Goal: Information Seeking & Learning: Find specific fact

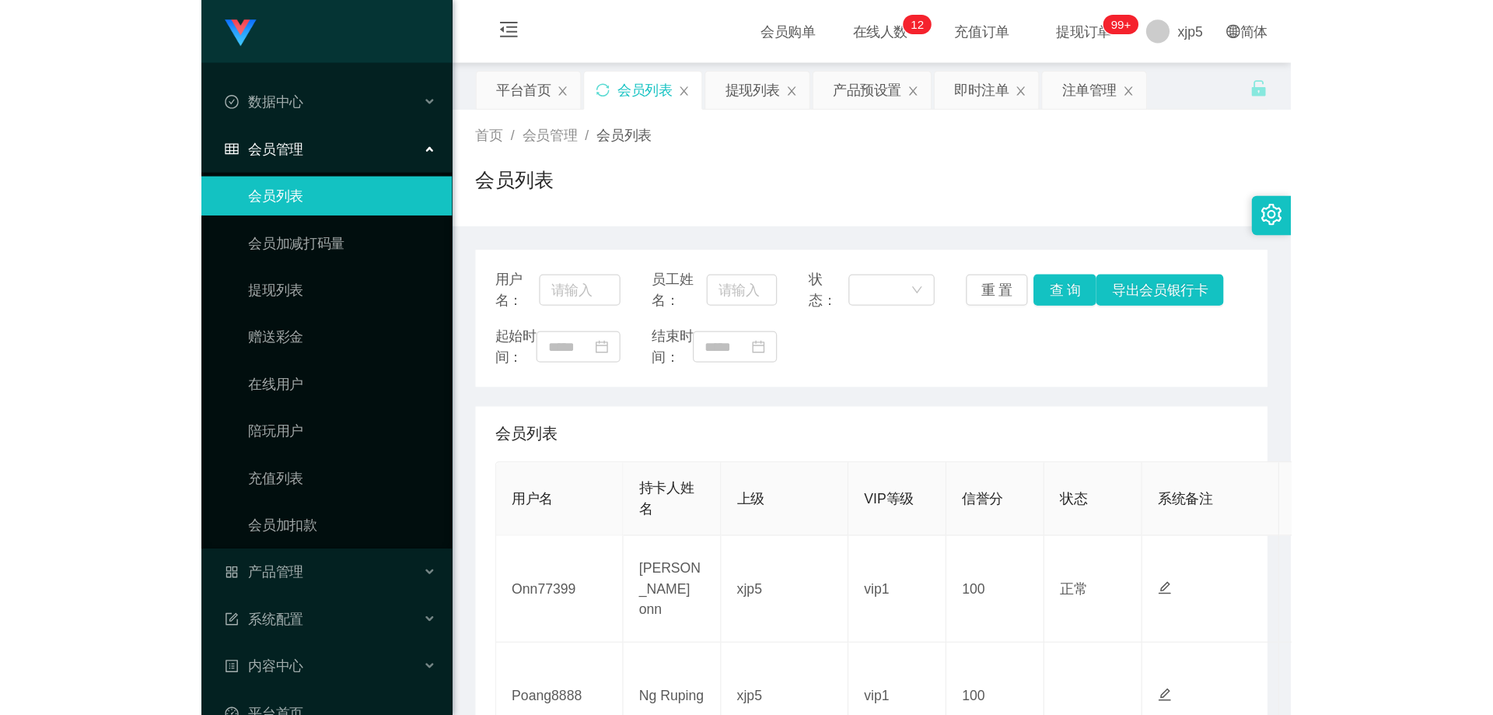
scroll to position [432, 0]
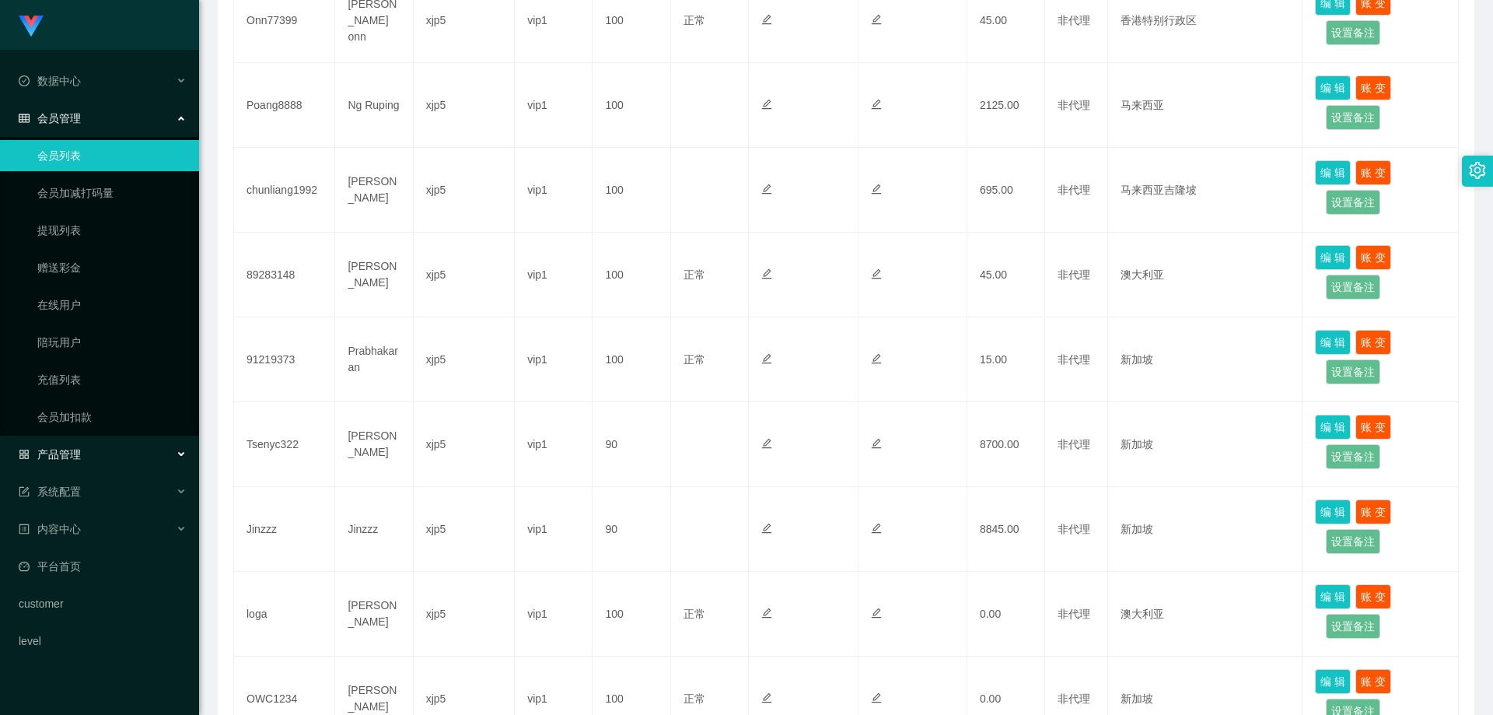
click at [86, 458] on div "产品管理" at bounding box center [99, 454] width 199 height 31
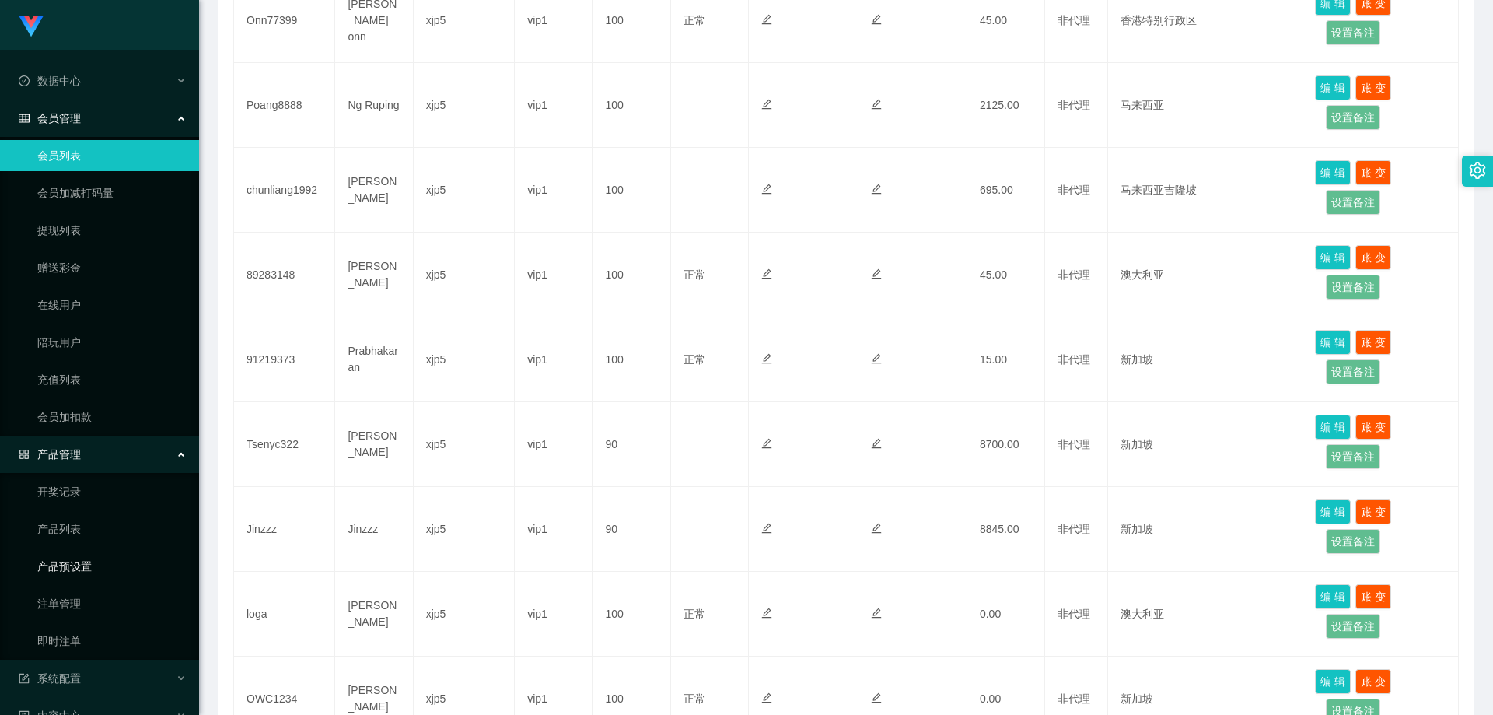
click at [86, 575] on link "产品预设置" at bounding box center [111, 566] width 149 height 31
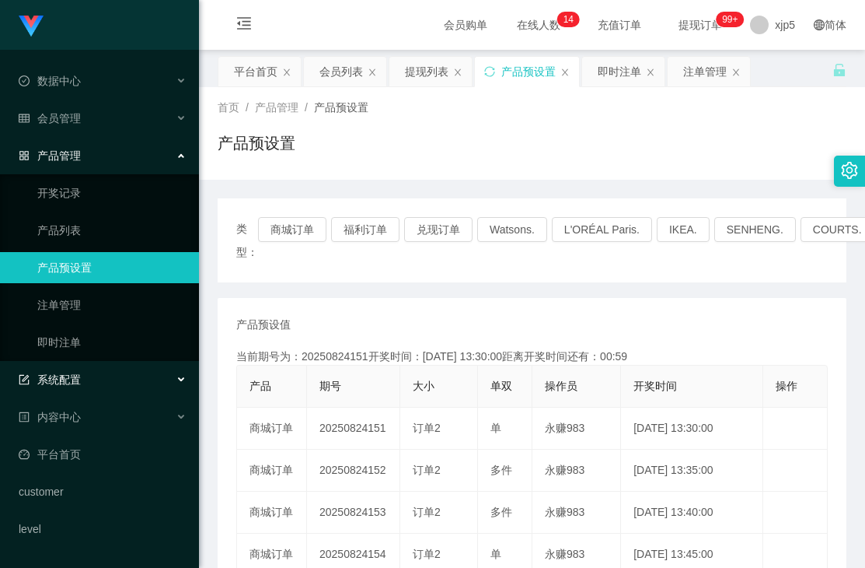
click at [114, 372] on div "系统配置" at bounding box center [99, 379] width 199 height 31
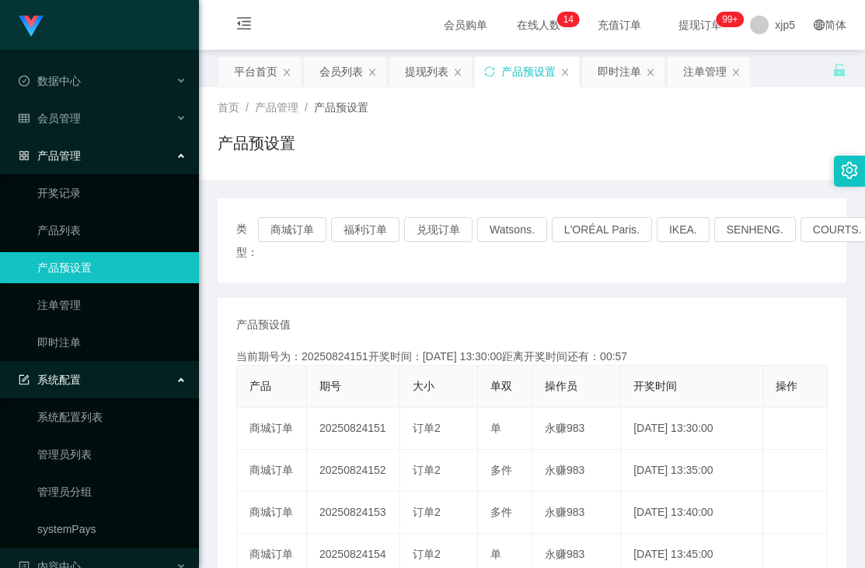
click at [97, 271] on link "产品预设置" at bounding box center [111, 267] width 149 height 31
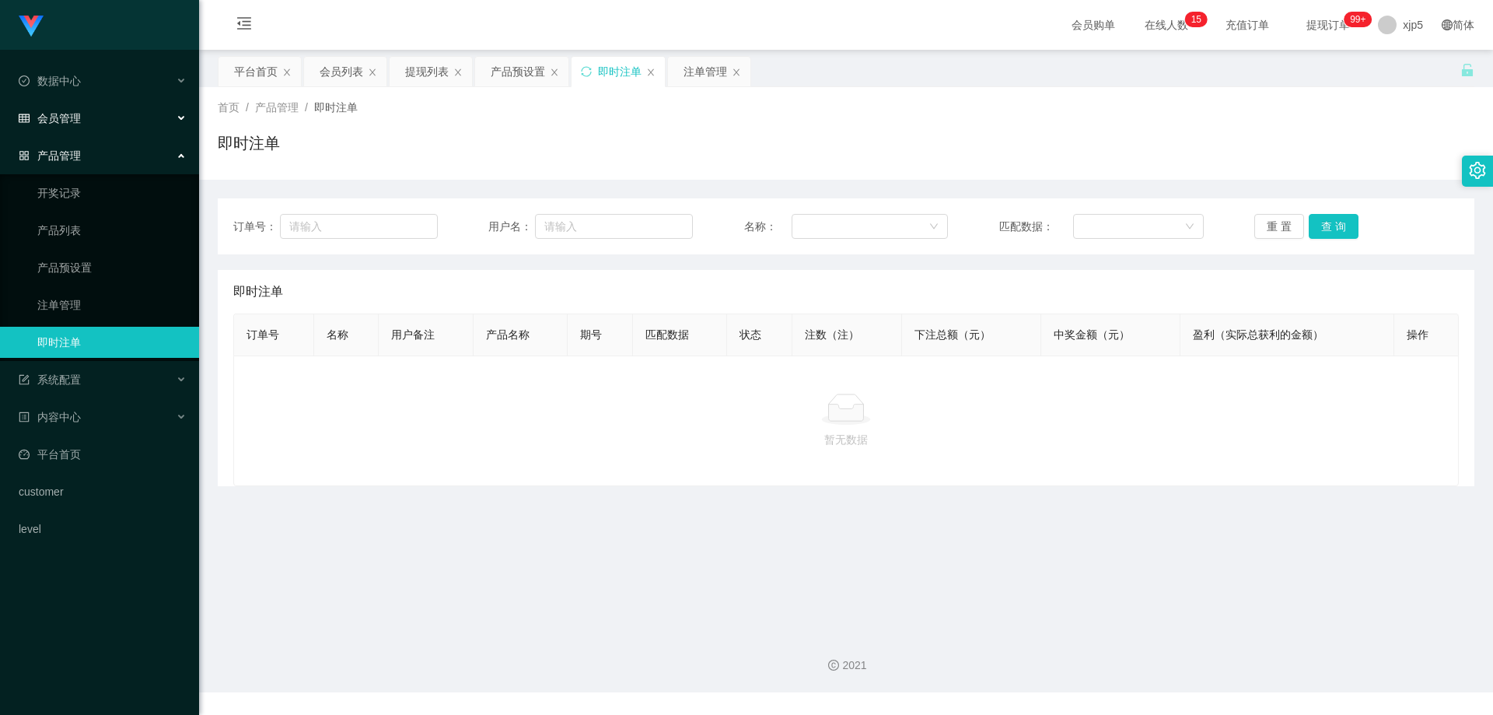
click at [84, 124] on div "会员管理" at bounding box center [99, 118] width 199 height 31
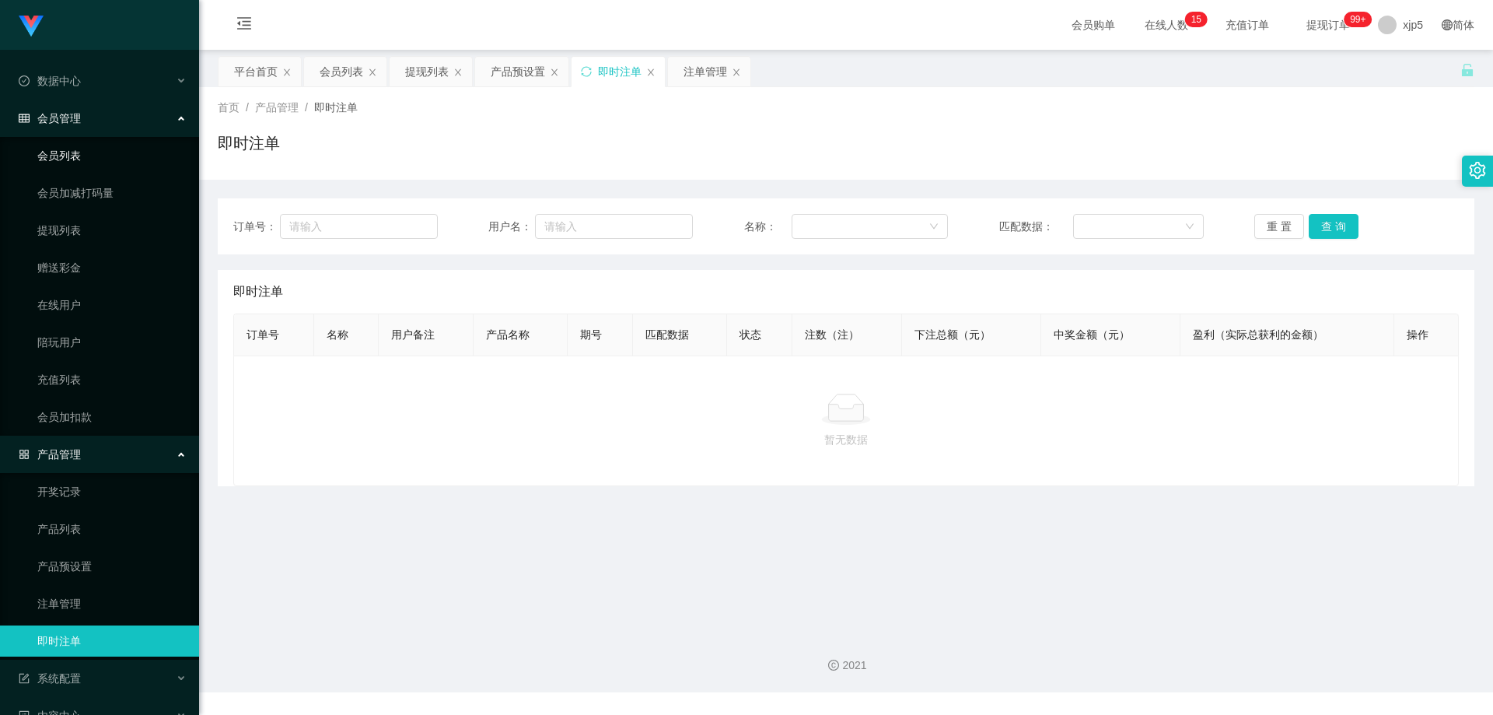
click at [86, 163] on link "会员列表" at bounding box center [111, 155] width 149 height 31
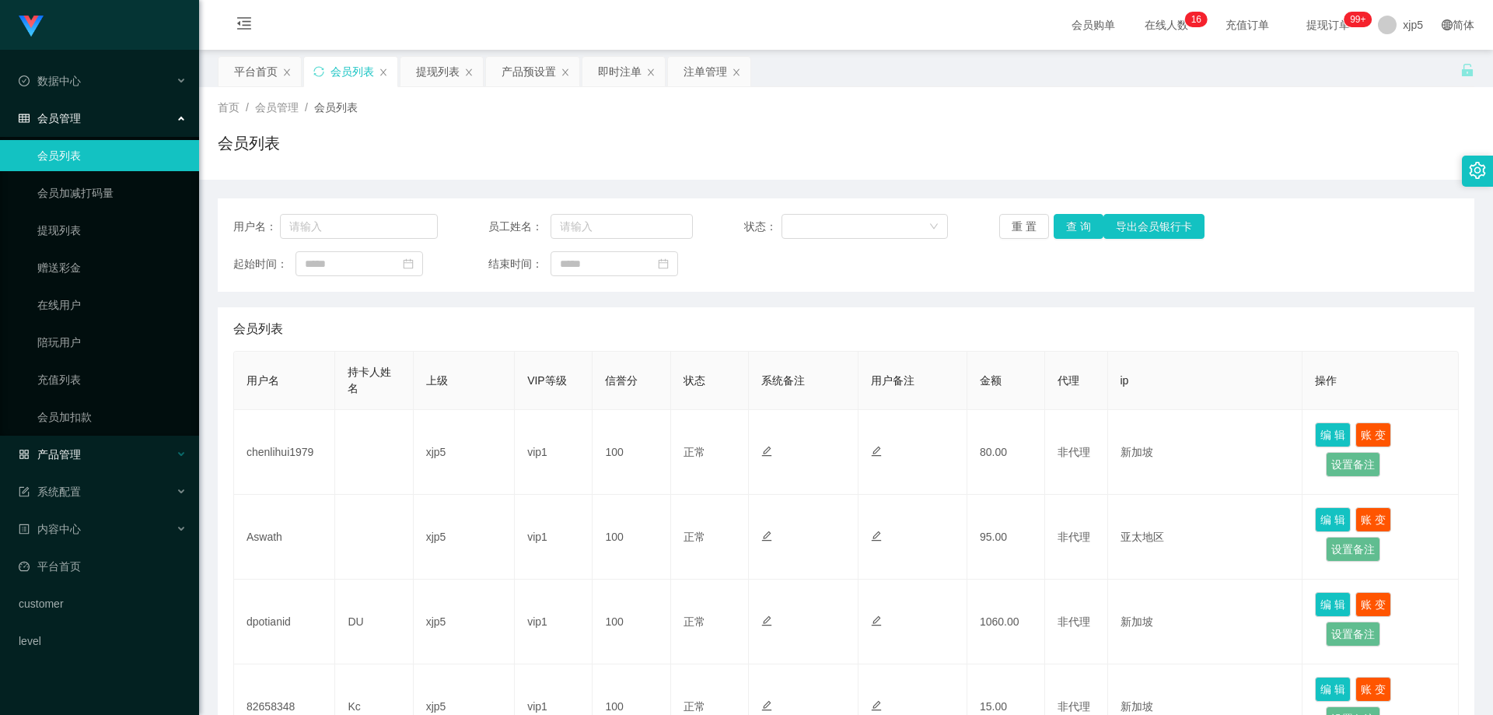
click at [93, 460] on div "产品管理" at bounding box center [99, 454] width 199 height 31
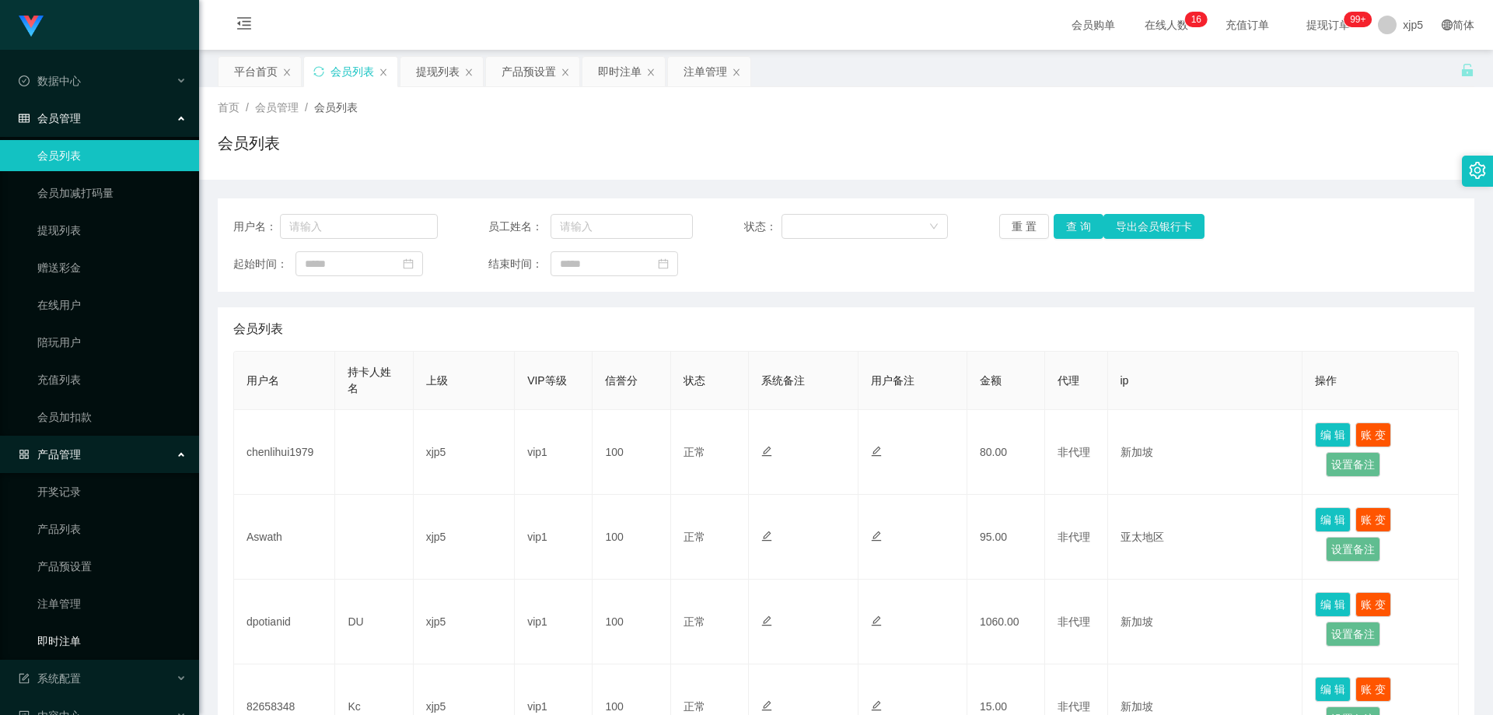
click at [100, 639] on link "即时注单" at bounding box center [111, 640] width 149 height 31
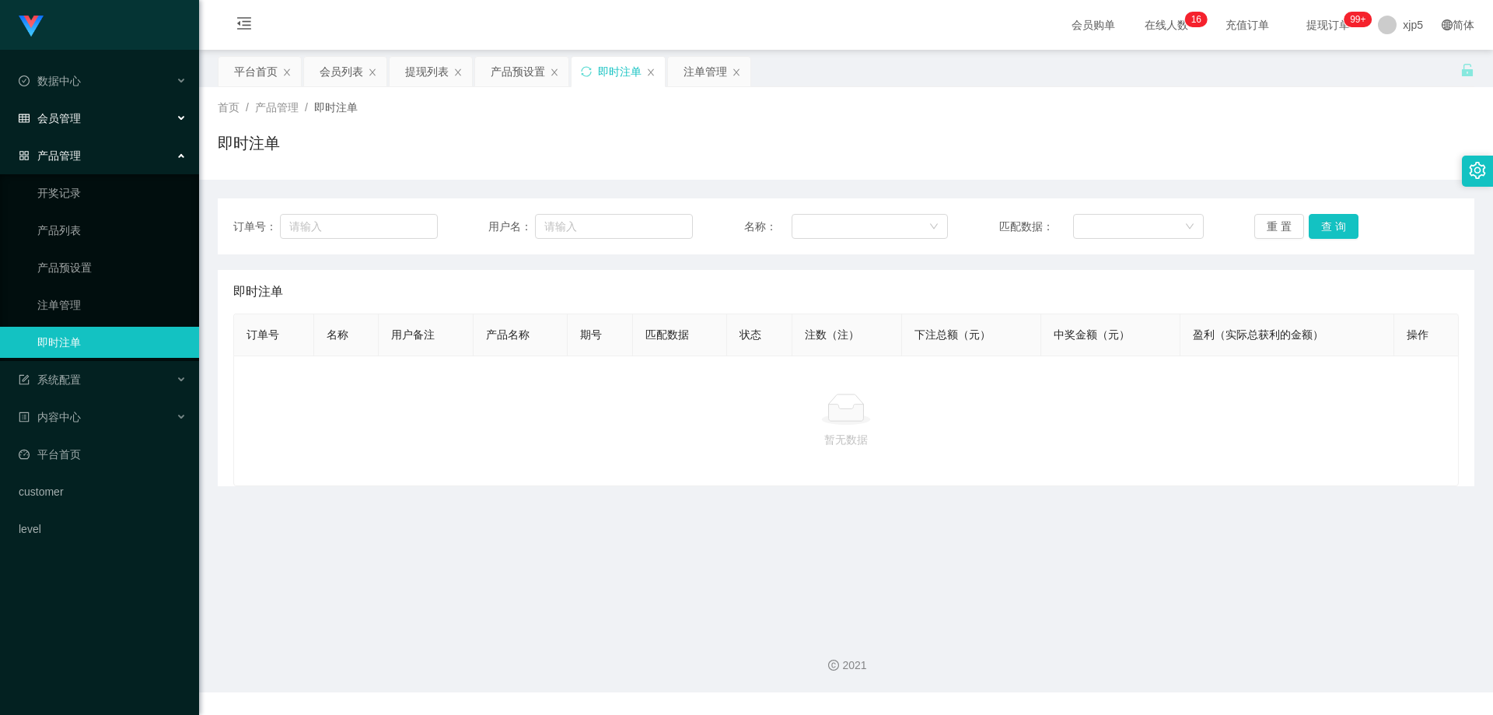
click at [72, 117] on span "会员管理" at bounding box center [50, 118] width 62 height 12
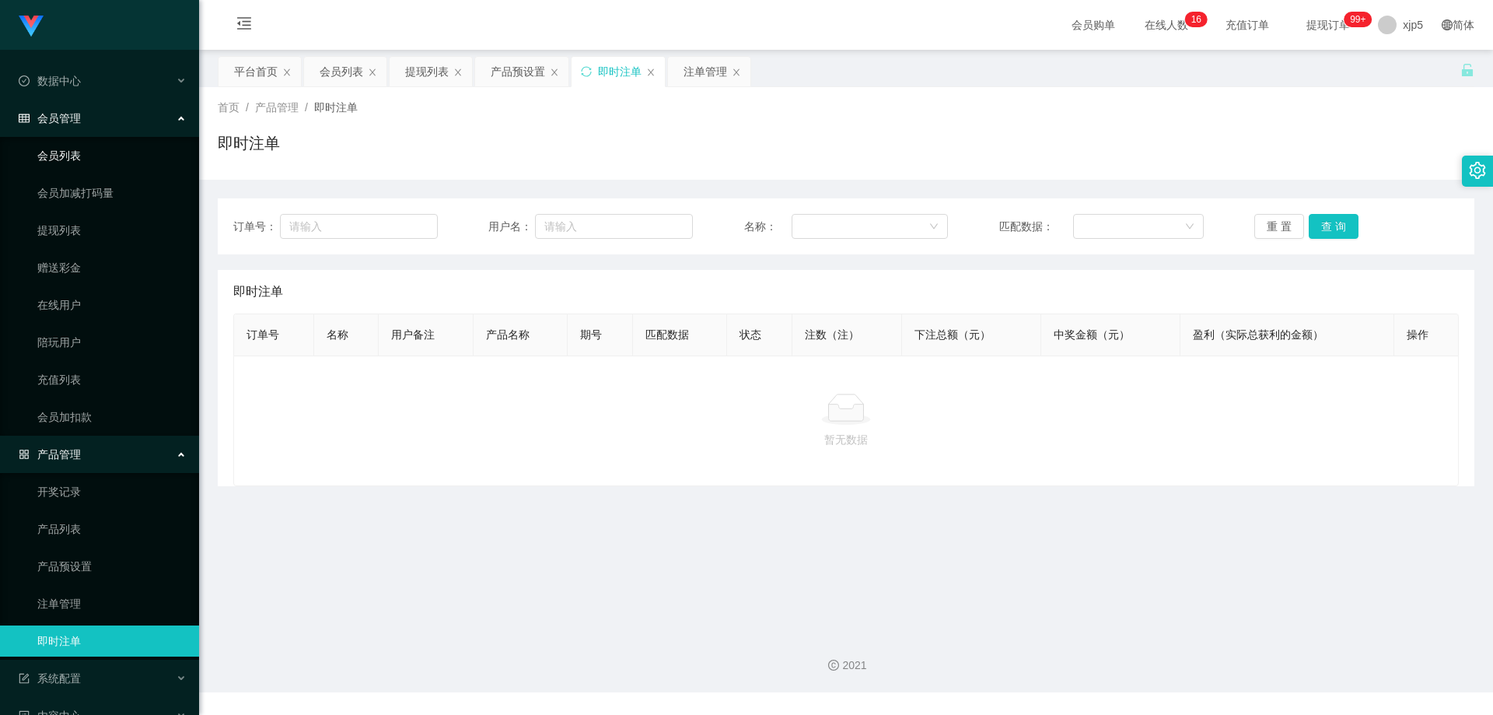
click at [83, 166] on link "会员列表" at bounding box center [111, 155] width 149 height 31
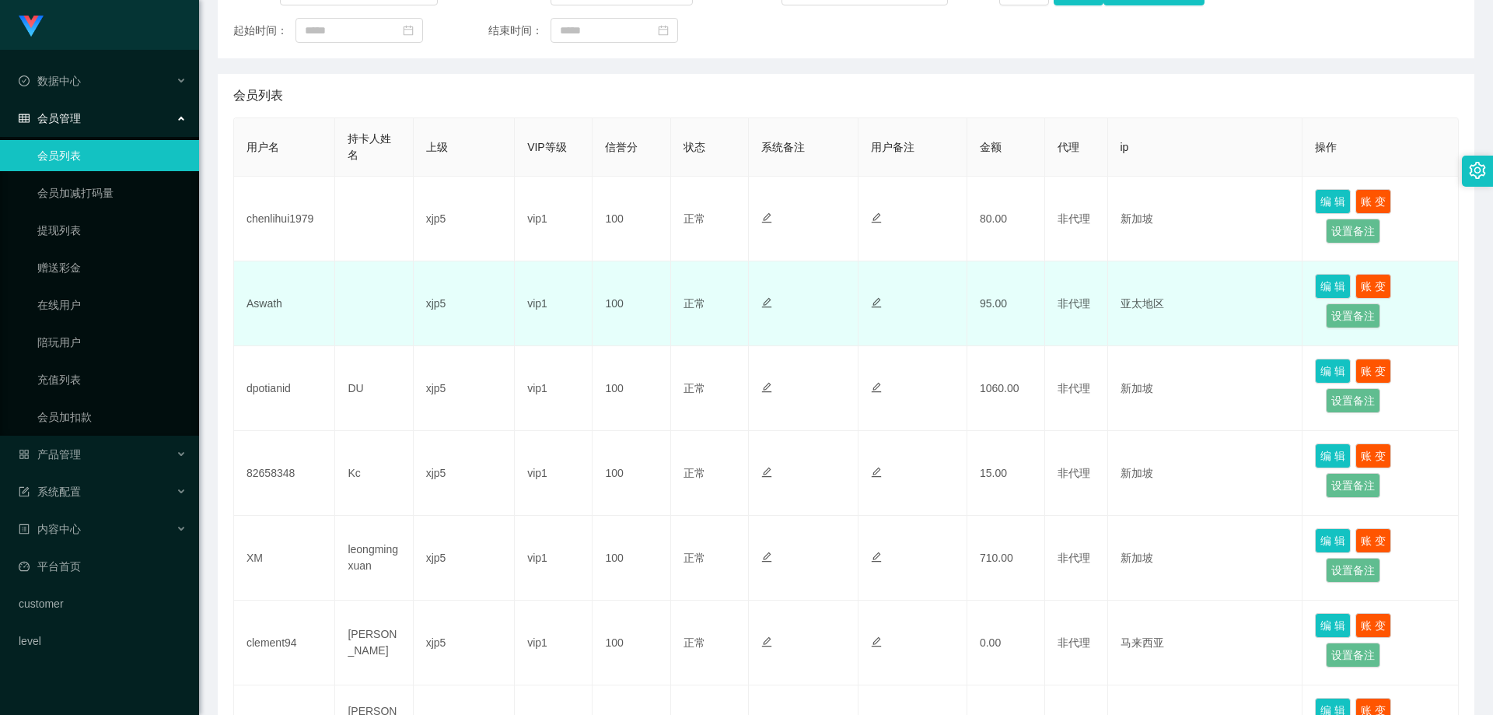
scroll to position [78, 0]
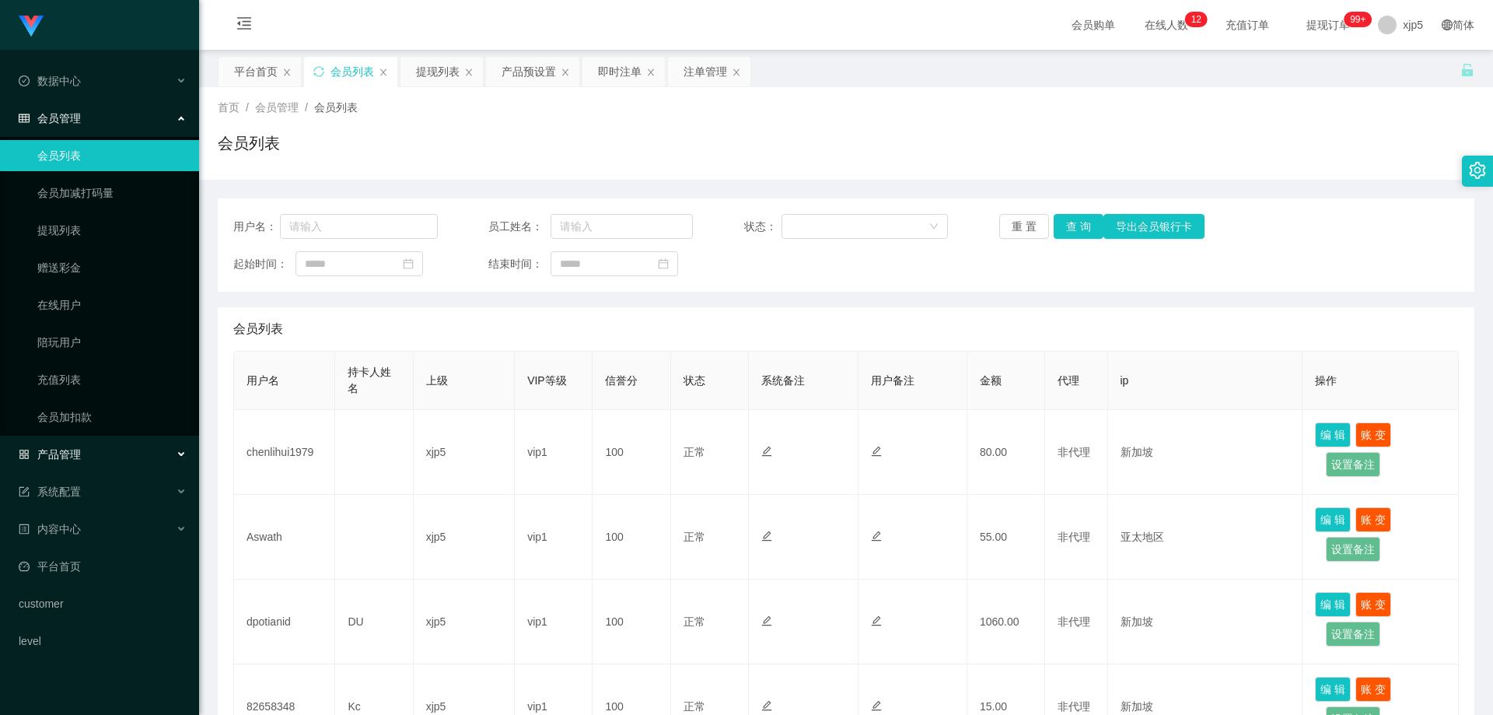
click at [87, 455] on div "产品管理" at bounding box center [99, 454] width 199 height 31
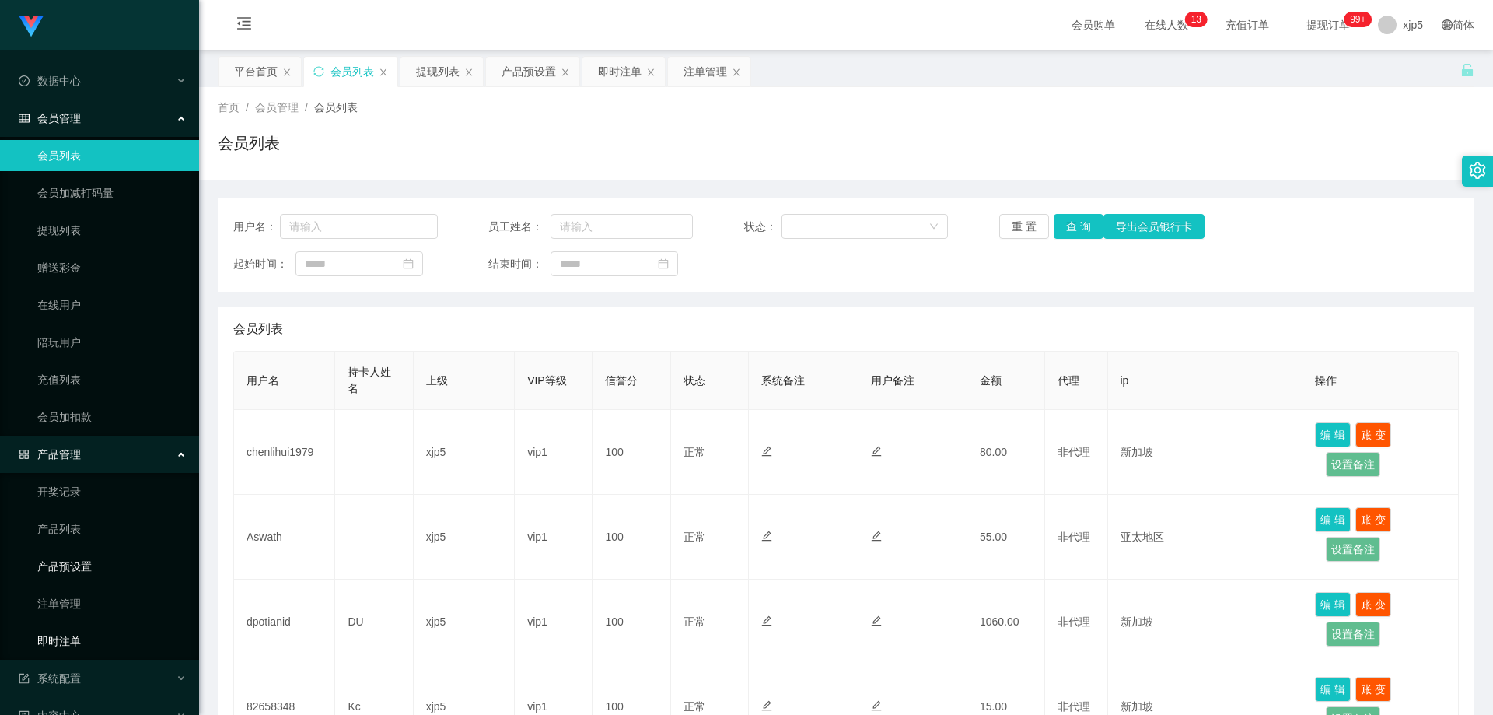
click at [69, 648] on link "即时注单" at bounding box center [111, 640] width 149 height 31
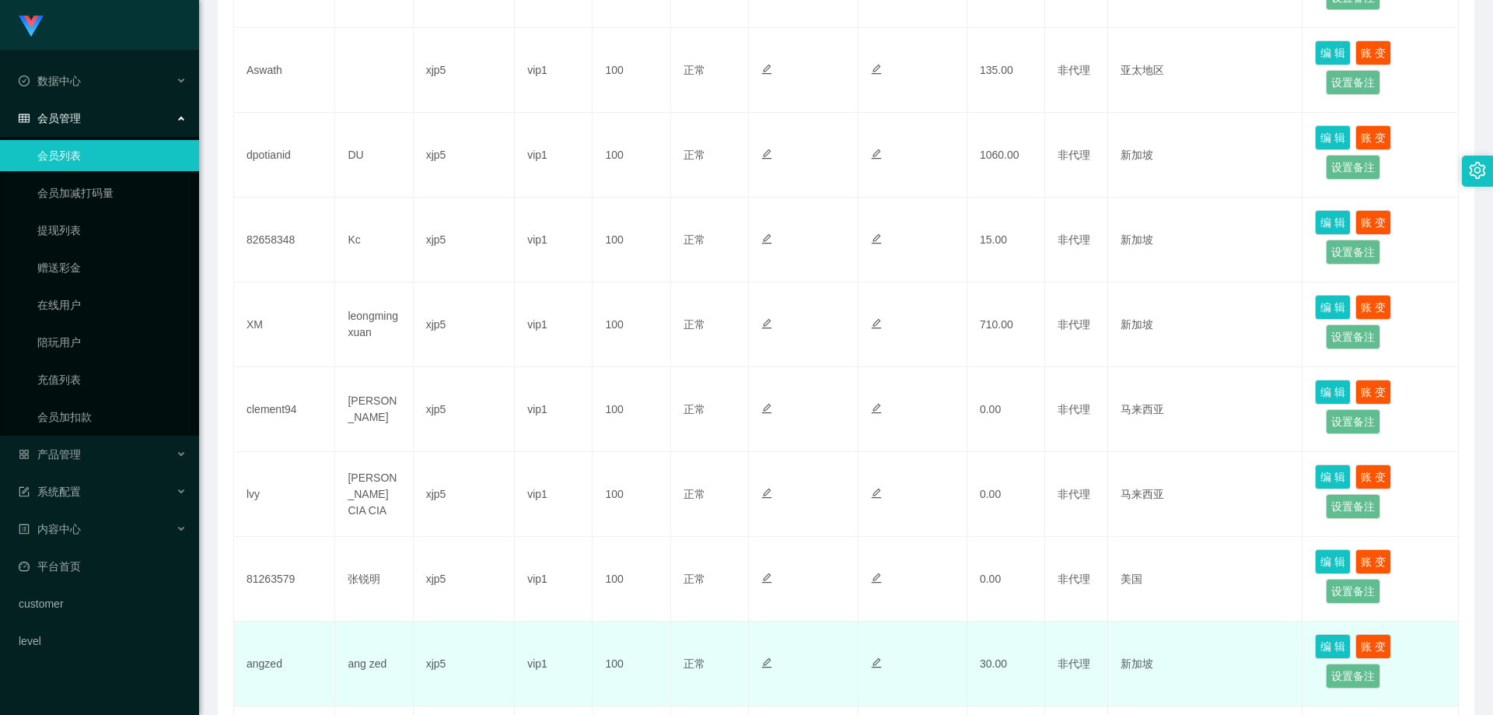
scroll to position [665, 0]
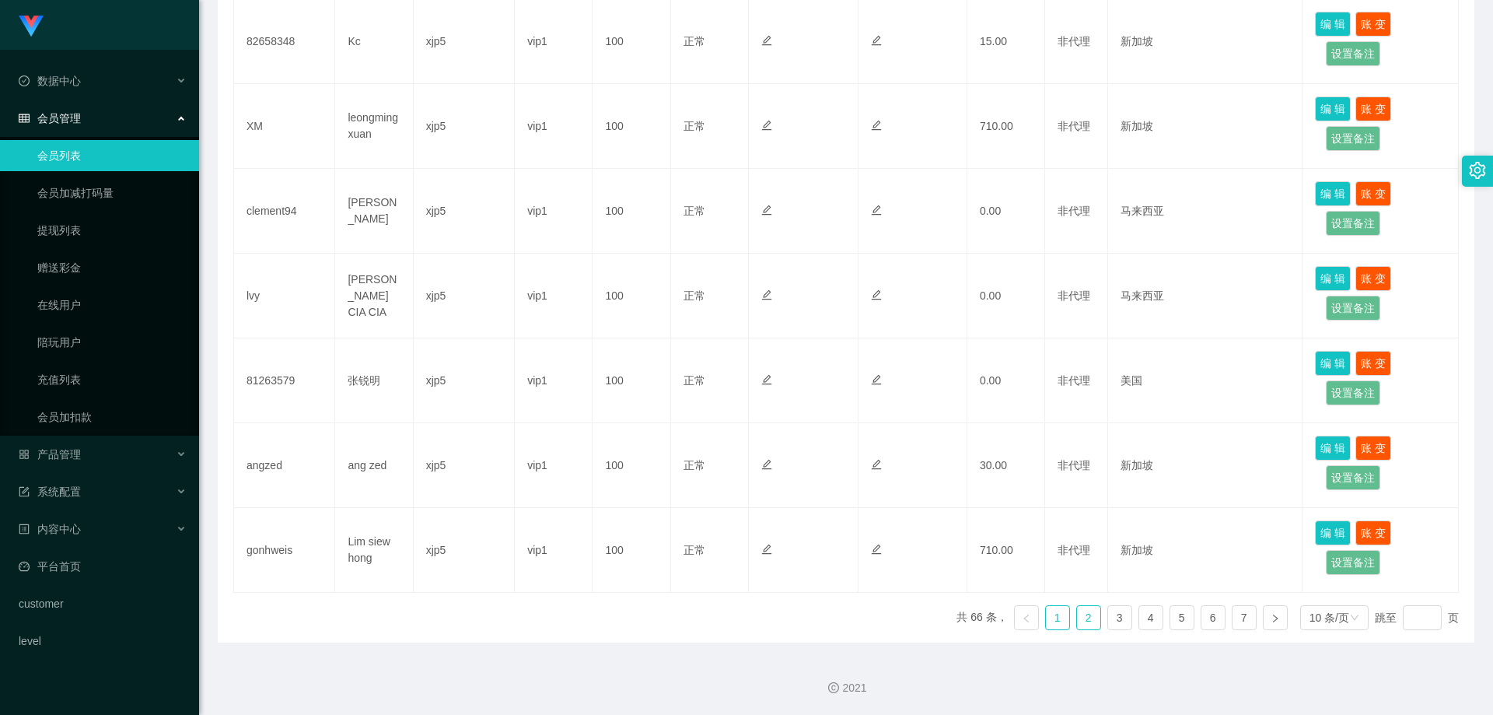
click at [1077, 621] on link "2" at bounding box center [1088, 617] width 23 height 23
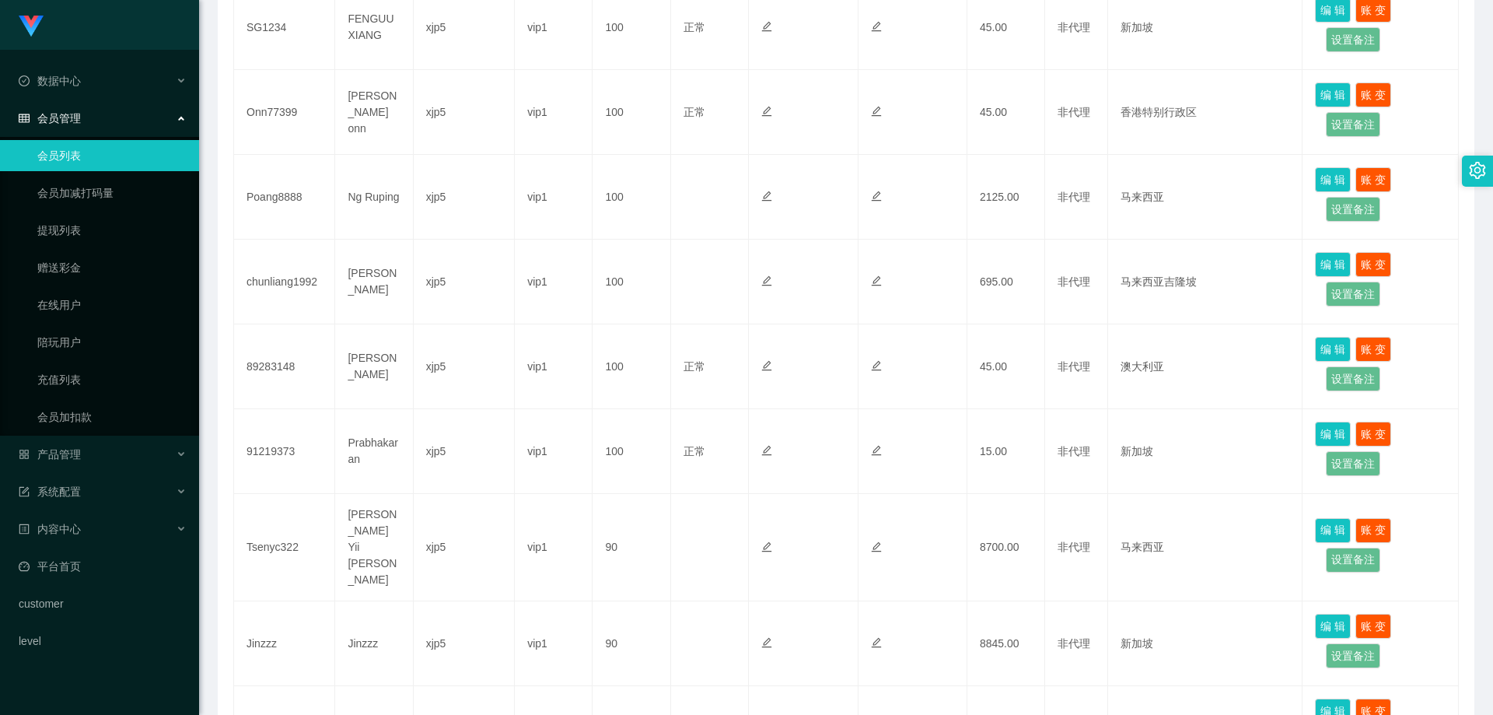
scroll to position [43, 0]
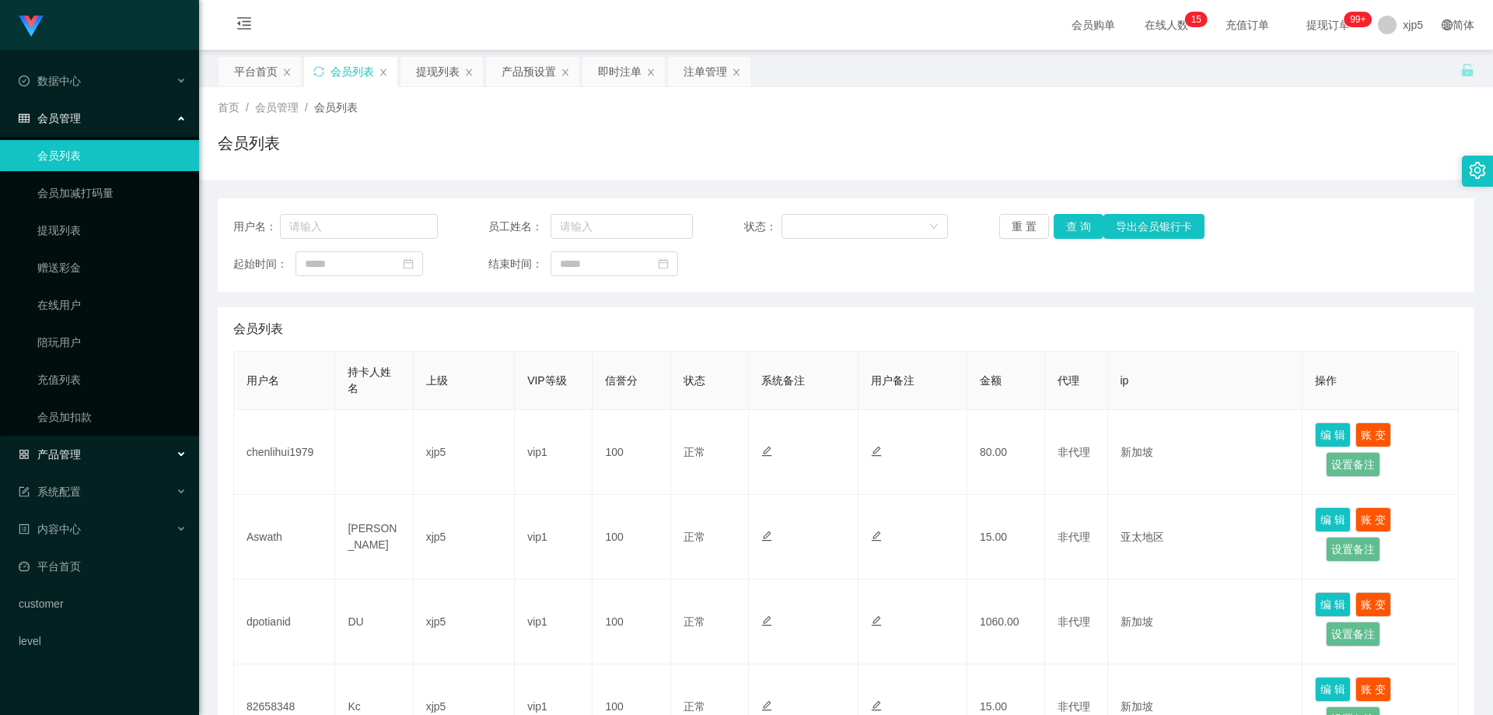
click at [118, 449] on div "产品管理" at bounding box center [99, 454] width 199 height 31
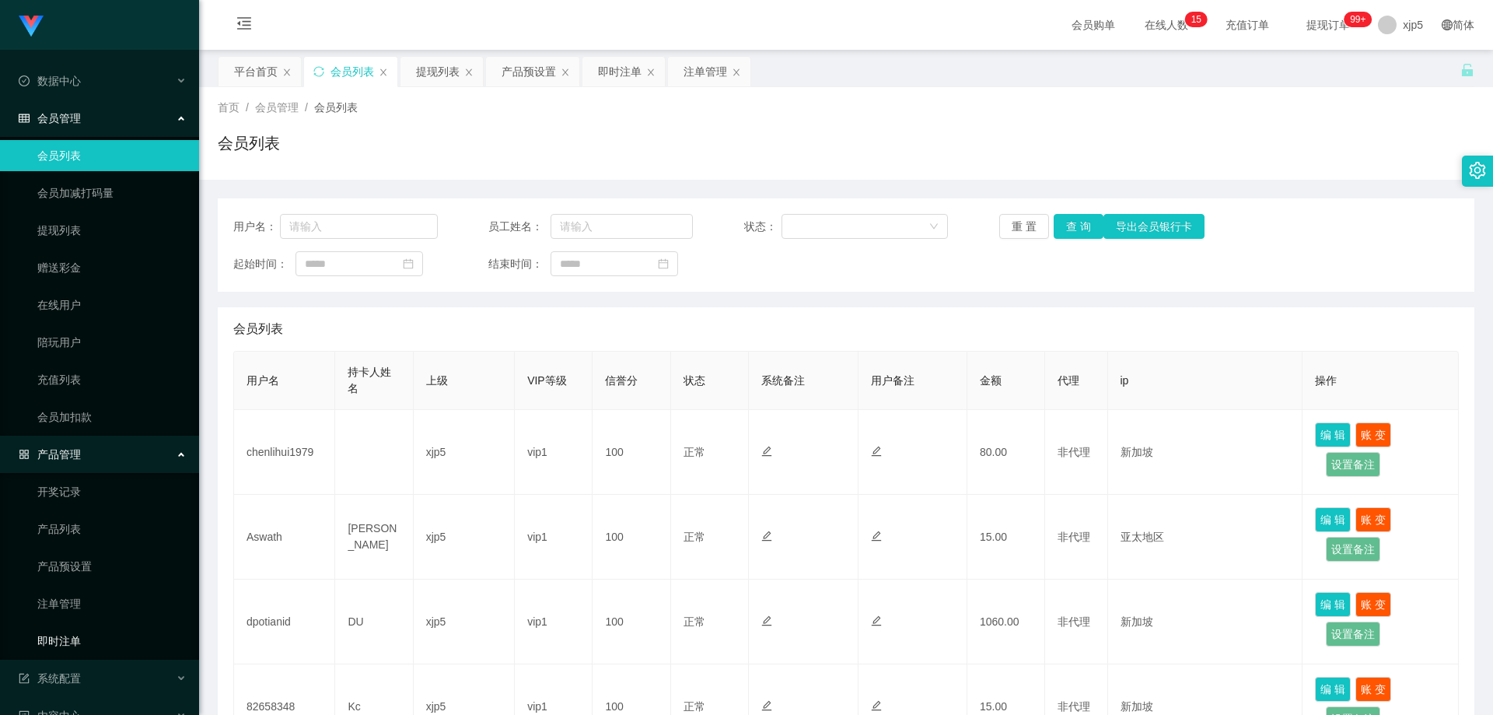
click at [101, 644] on link "即时注单" at bounding box center [111, 640] width 149 height 31
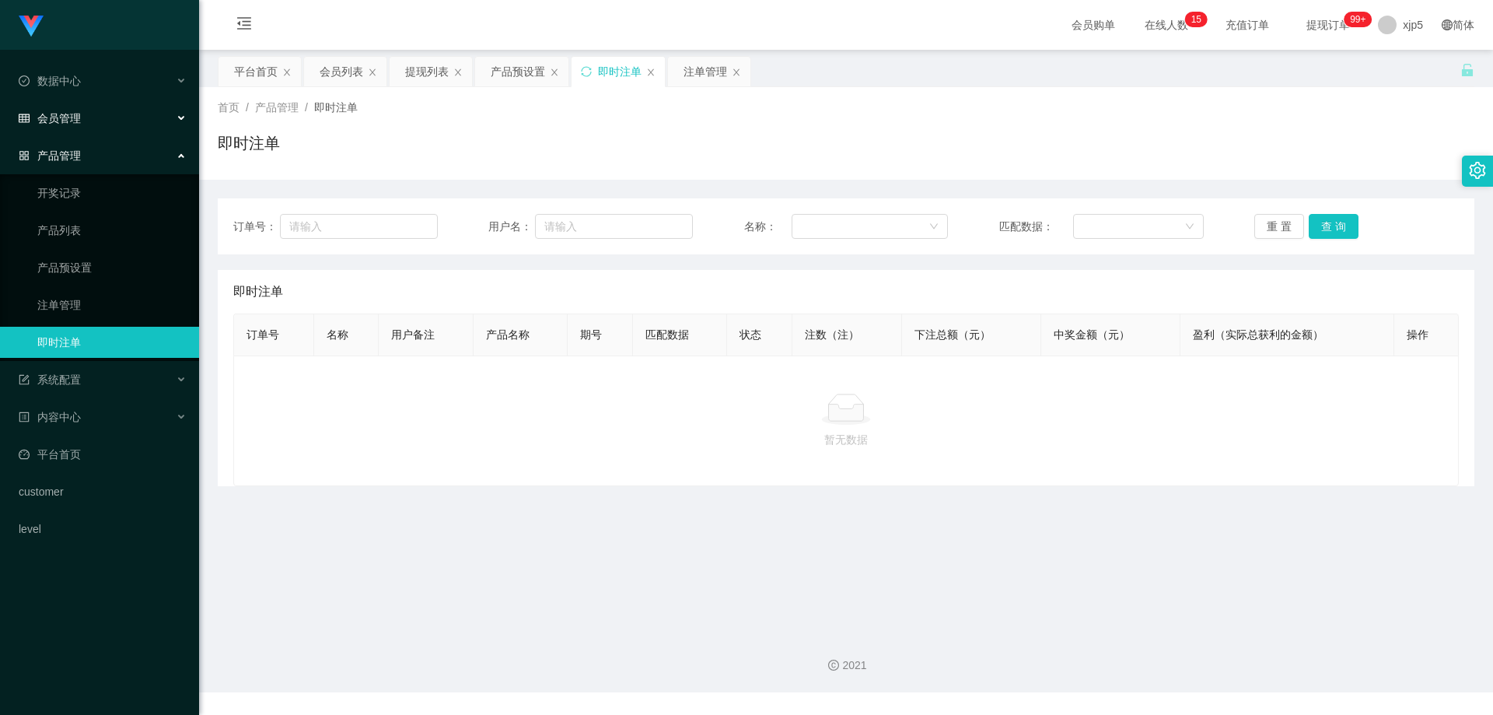
click at [93, 119] on div "会员管理" at bounding box center [99, 118] width 199 height 31
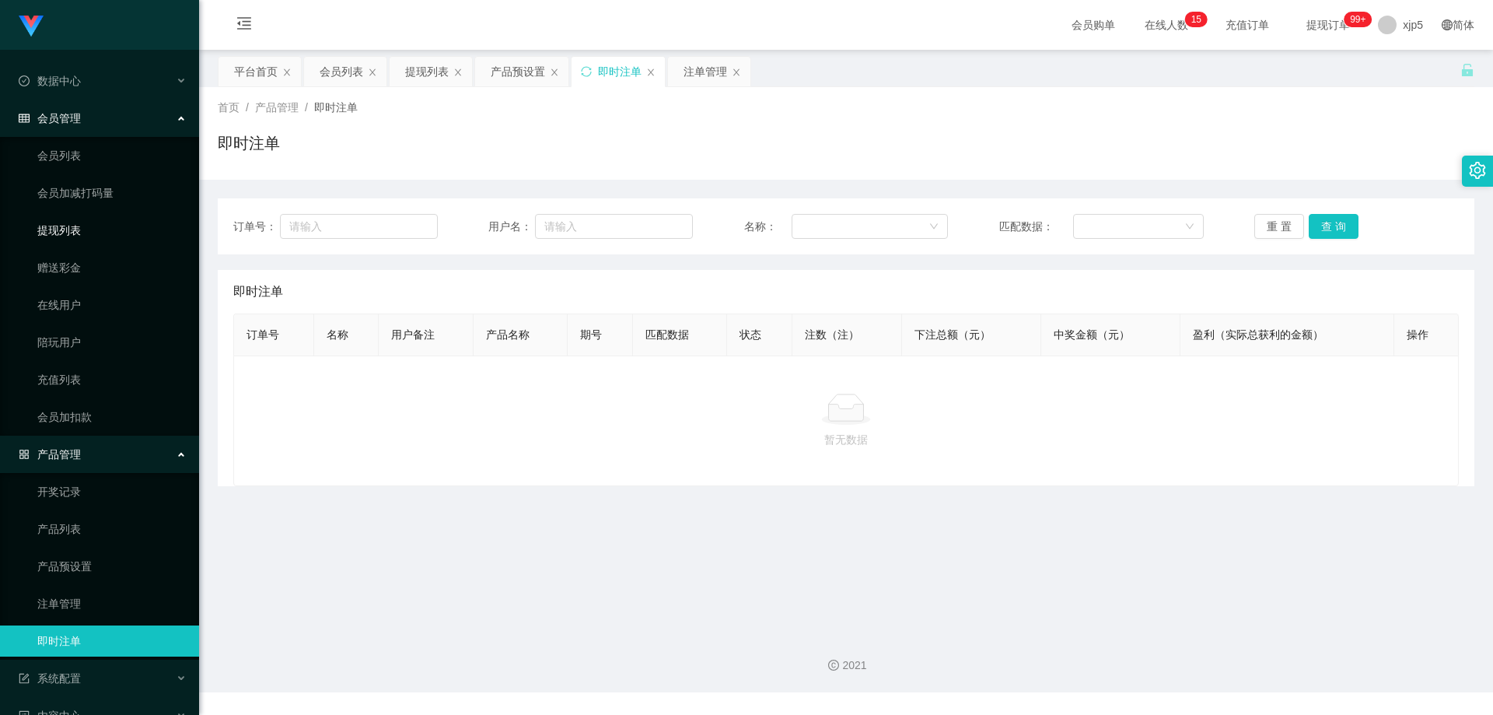
drag, startPoint x: 81, startPoint y: 234, endPoint x: 116, endPoint y: 93, distance: 145.8
click at [80, 234] on link "提现列表" at bounding box center [111, 230] width 149 height 31
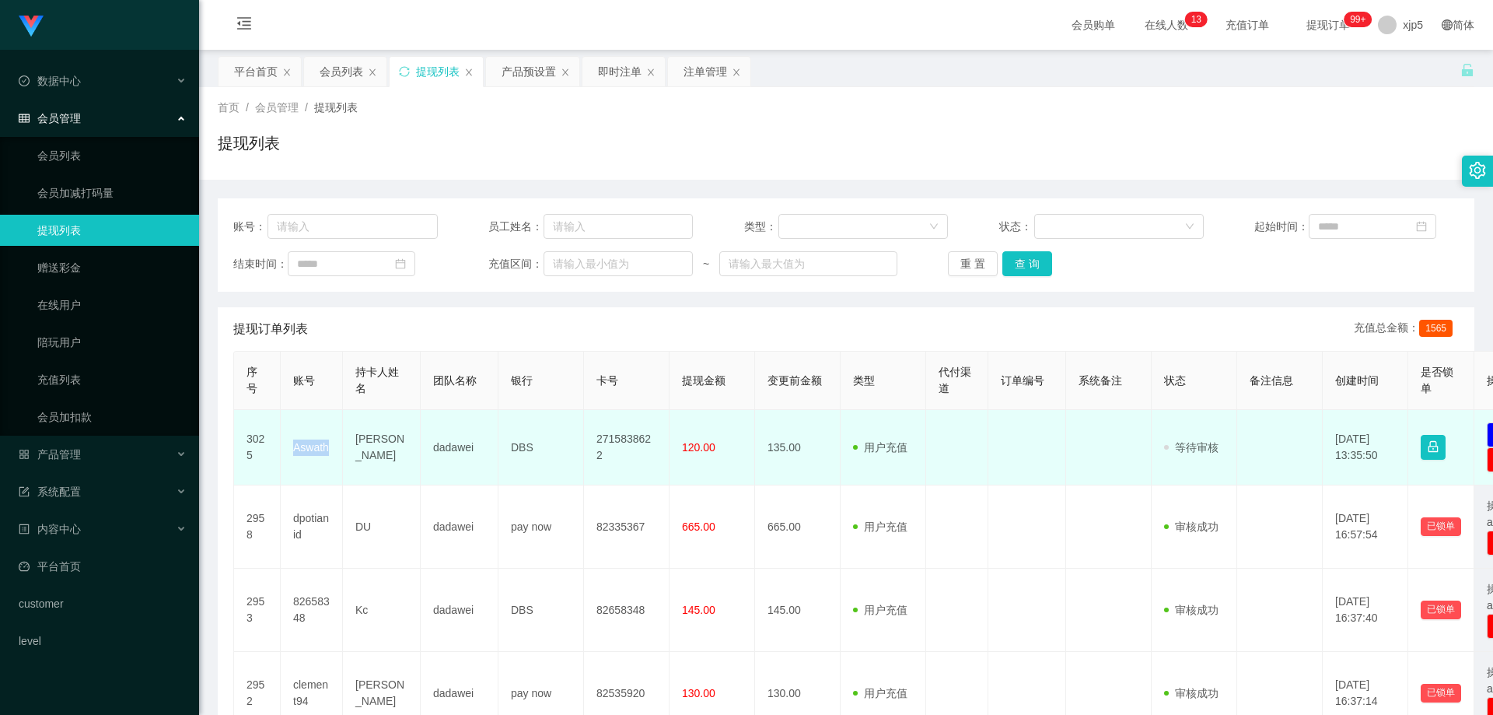
drag, startPoint x: 335, startPoint y: 453, endPoint x: 288, endPoint y: 449, distance: 46.8
click at [288, 449] on td "Aswath" at bounding box center [312, 447] width 62 height 75
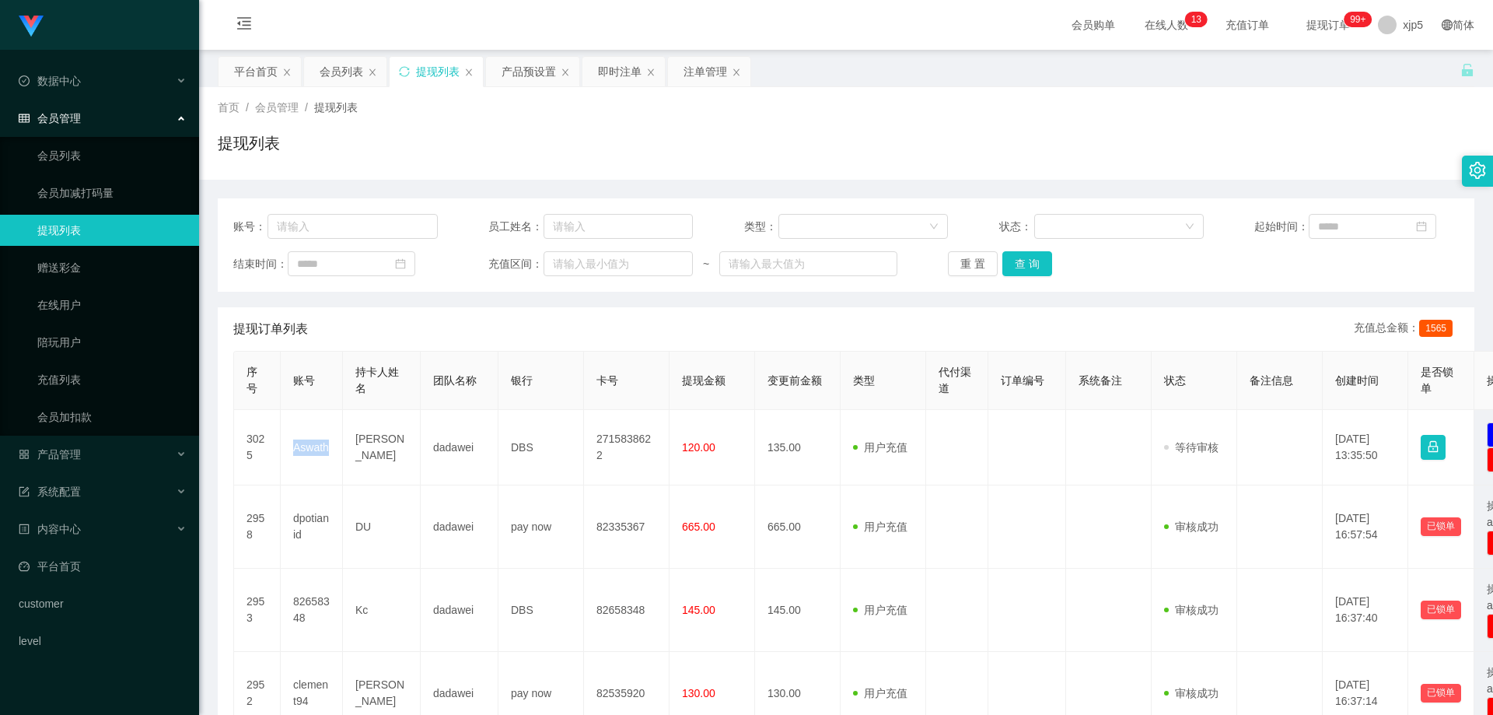
copy td "Aswath"
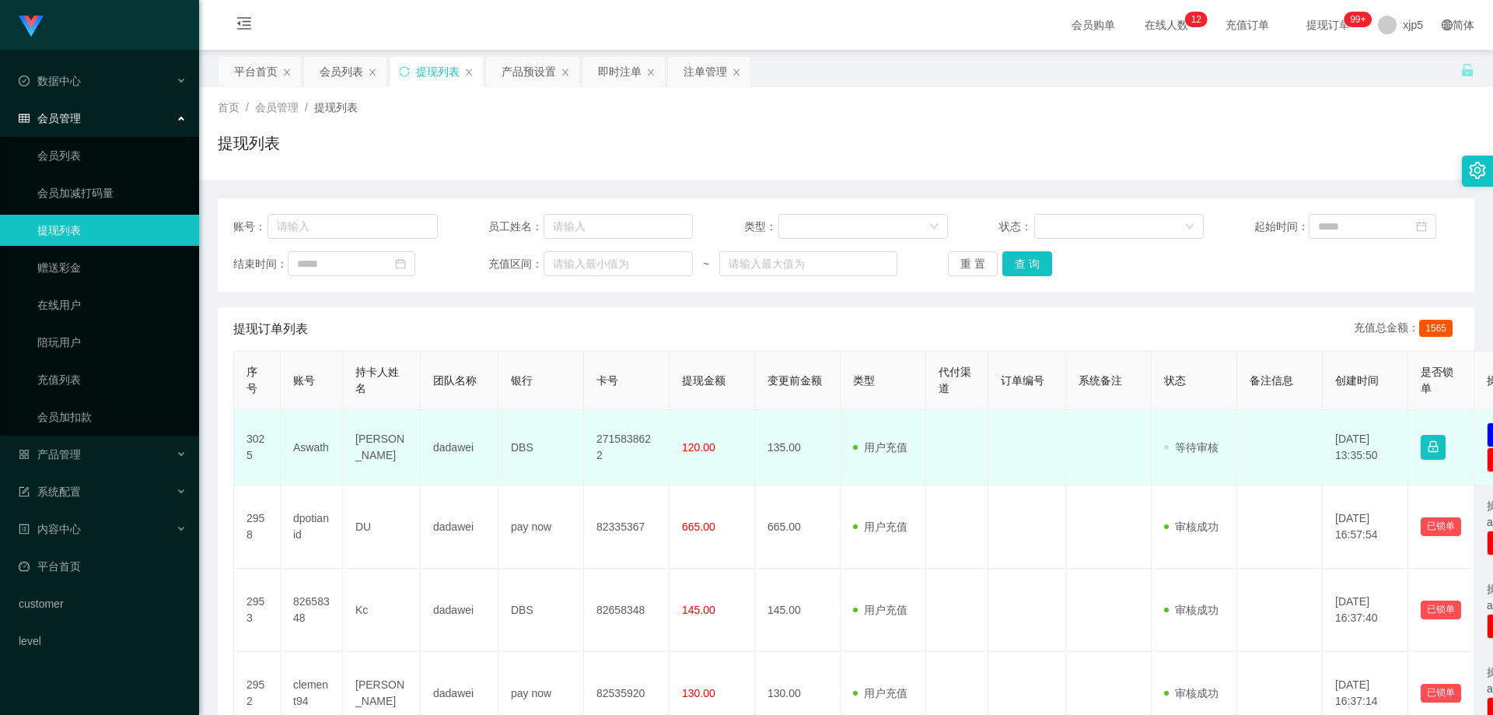
click at [468, 449] on td "dadawei" at bounding box center [460, 447] width 78 height 75
drag, startPoint x: 379, startPoint y: 444, endPoint x: 663, endPoint y: 447, distance: 283.8
click at [663, 447] on tr "3025 Aswath Avethan Aswath dadawei DBS 2715838622 120.00 135.00 用户充值 人工扣款 审核驳回 …" at bounding box center [906, 447] width 1344 height 75
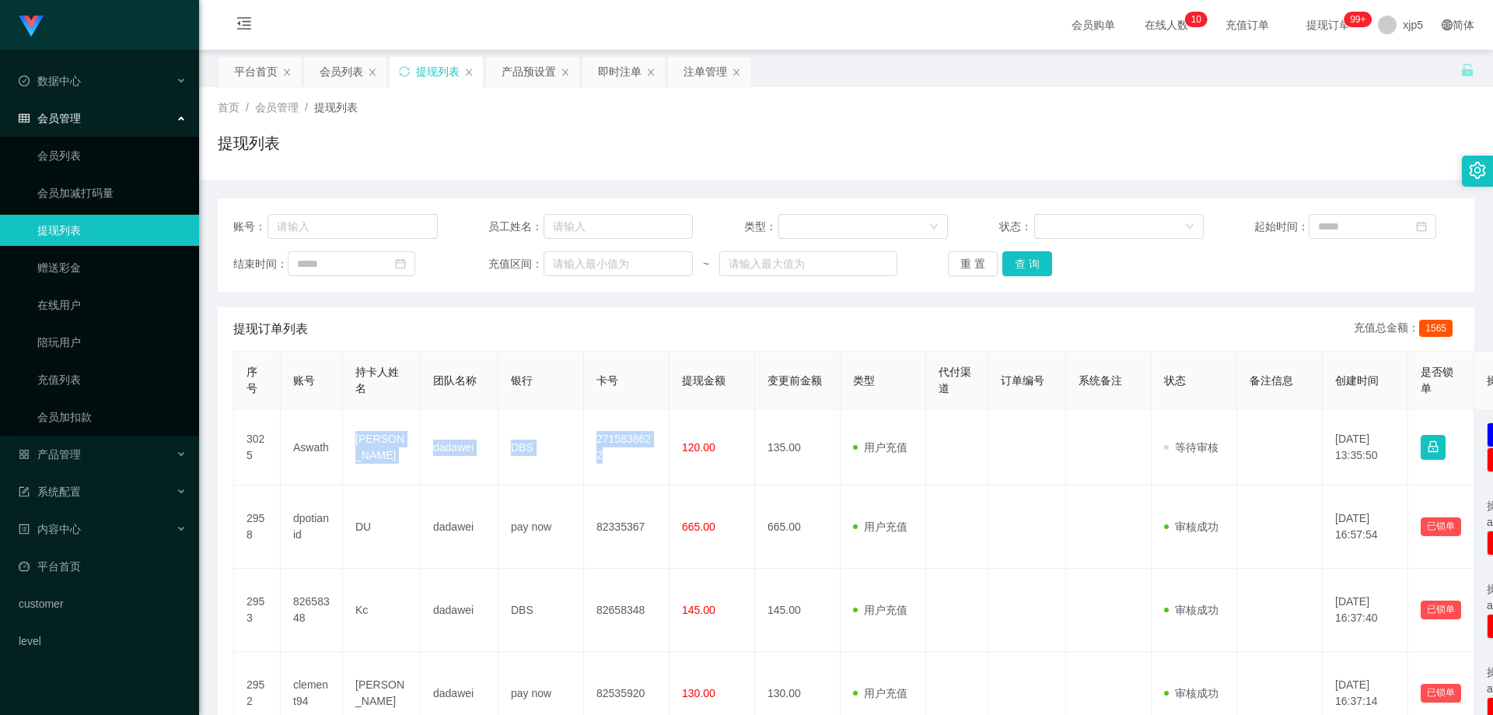
copy tr "Avethan Aswath dadawei DBS 2715838622"
click at [107, 451] on div "产品管理" at bounding box center [99, 454] width 199 height 31
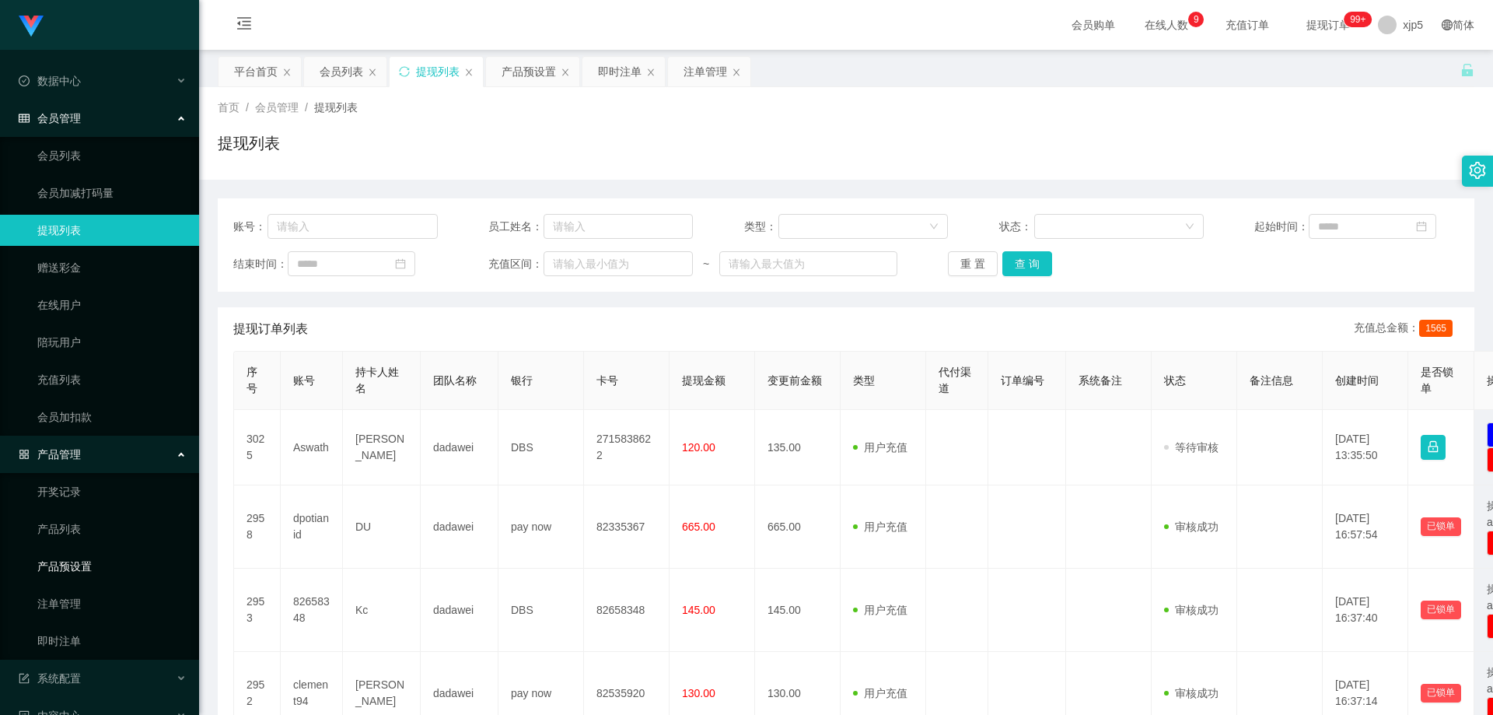
click at [107, 562] on link "产品预设置" at bounding box center [111, 566] width 149 height 31
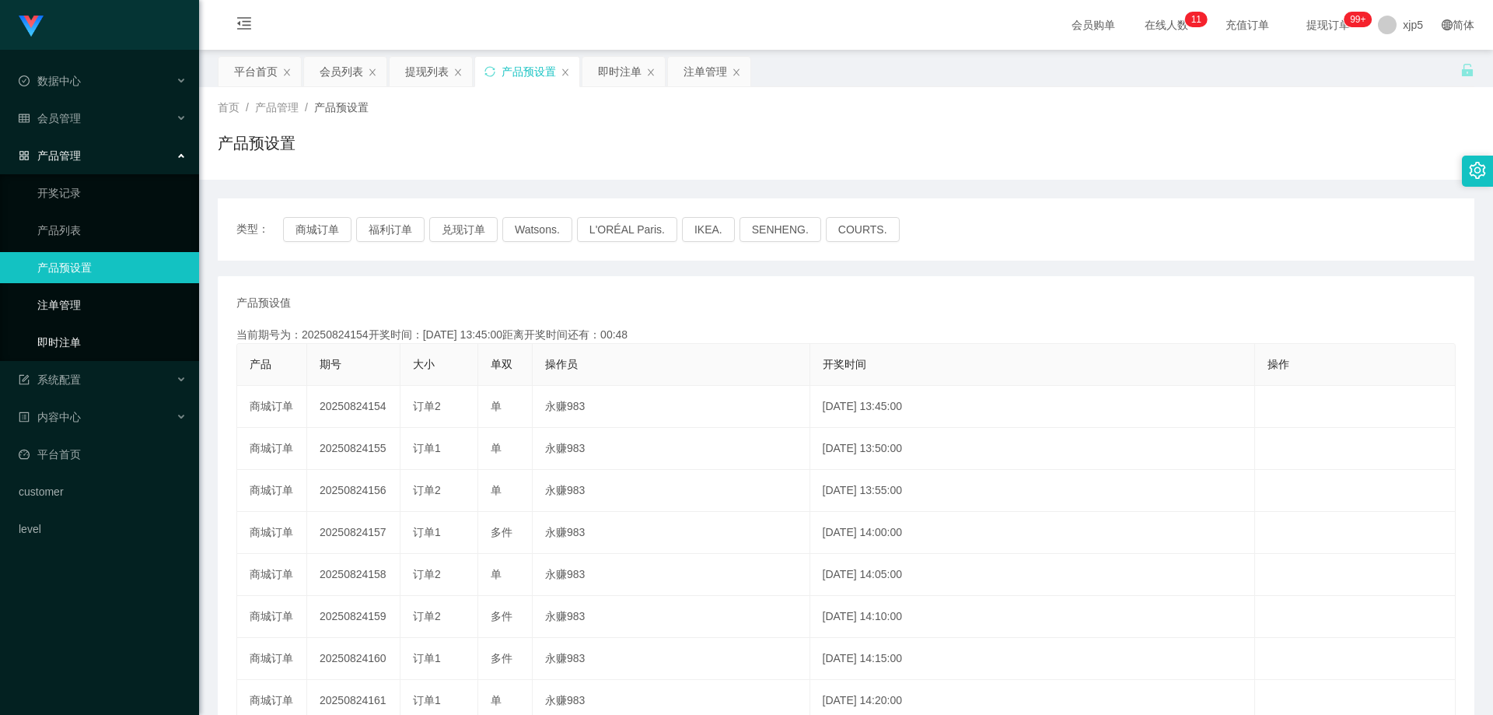
drag, startPoint x: 86, startPoint y: 346, endPoint x: 100, endPoint y: 302, distance: 46.5
click at [86, 346] on link "即时注单" at bounding box center [111, 342] width 149 height 31
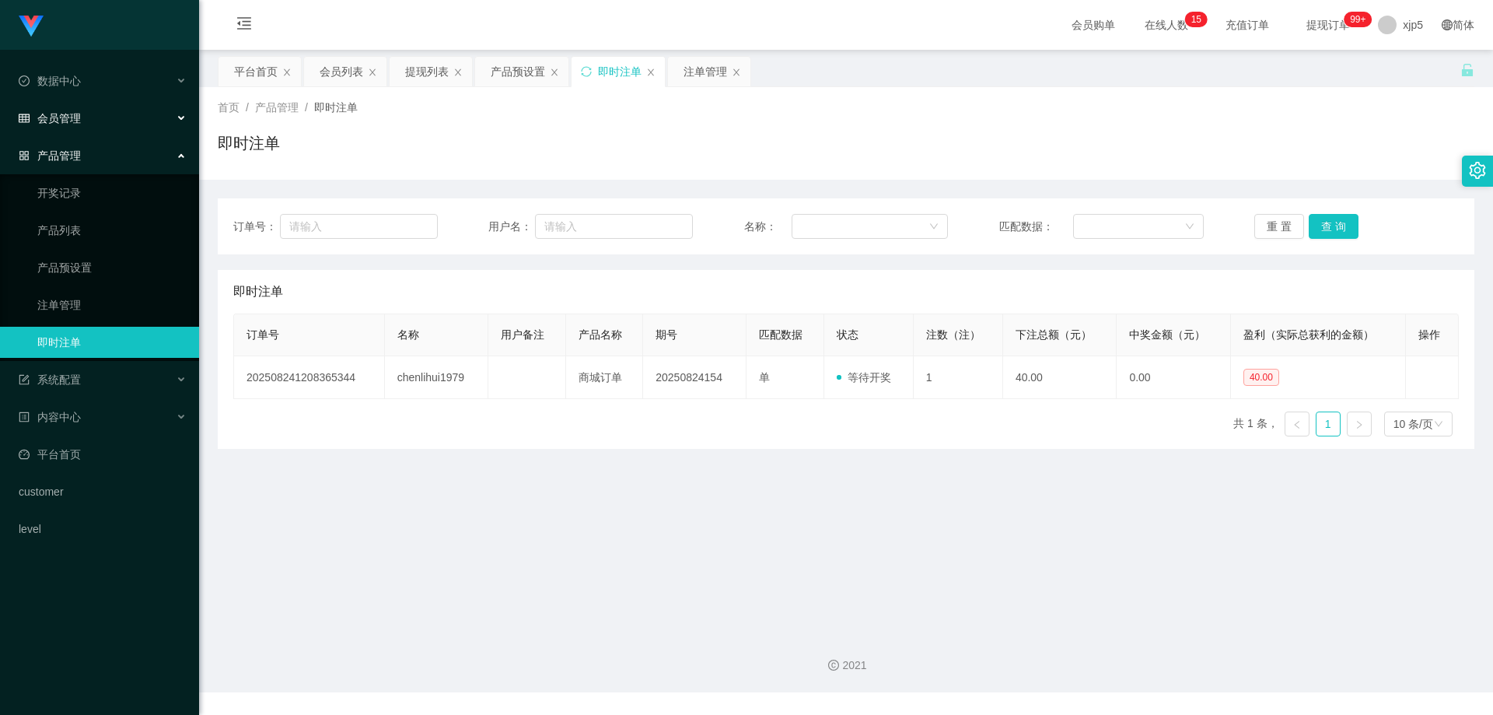
click at [71, 134] on div "会员管理" at bounding box center [99, 118] width 199 height 31
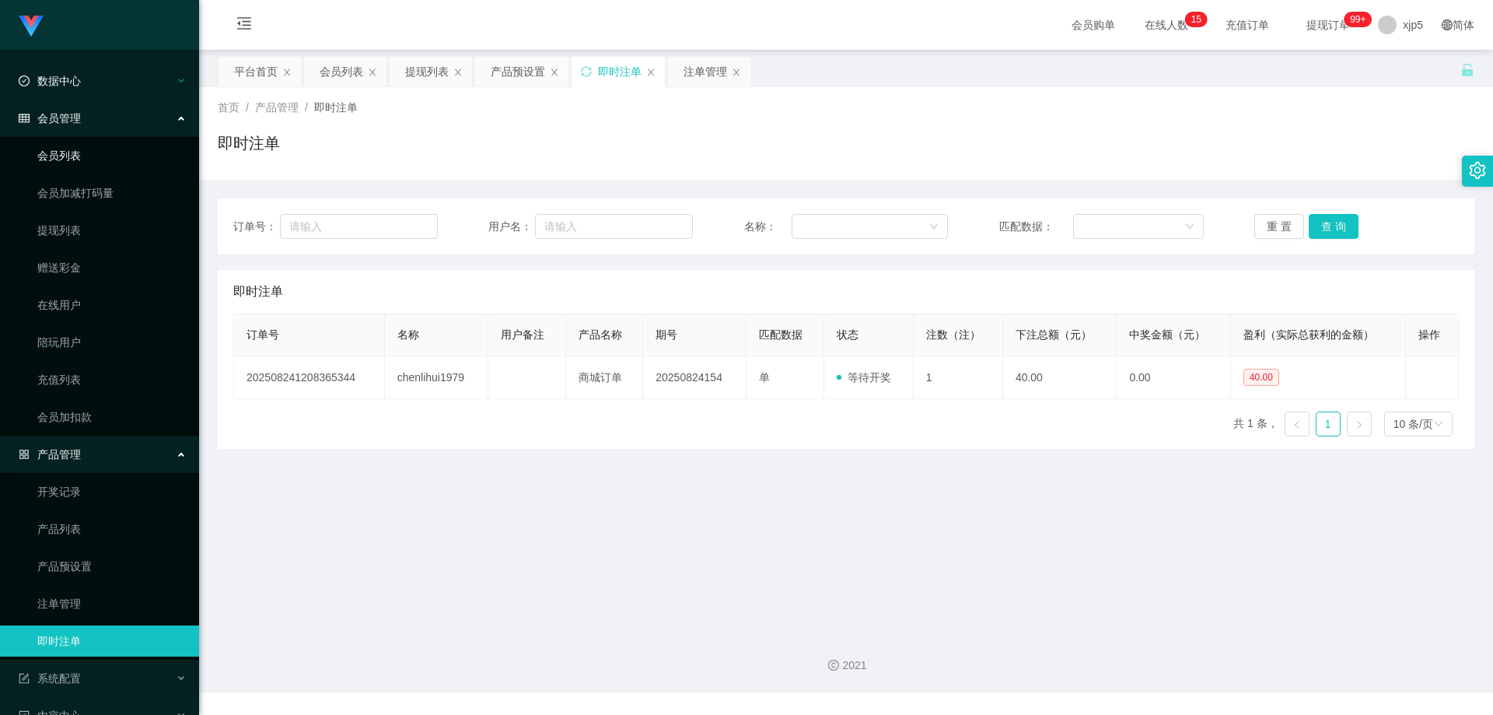
click at [86, 156] on link "会员列表" at bounding box center [111, 155] width 149 height 31
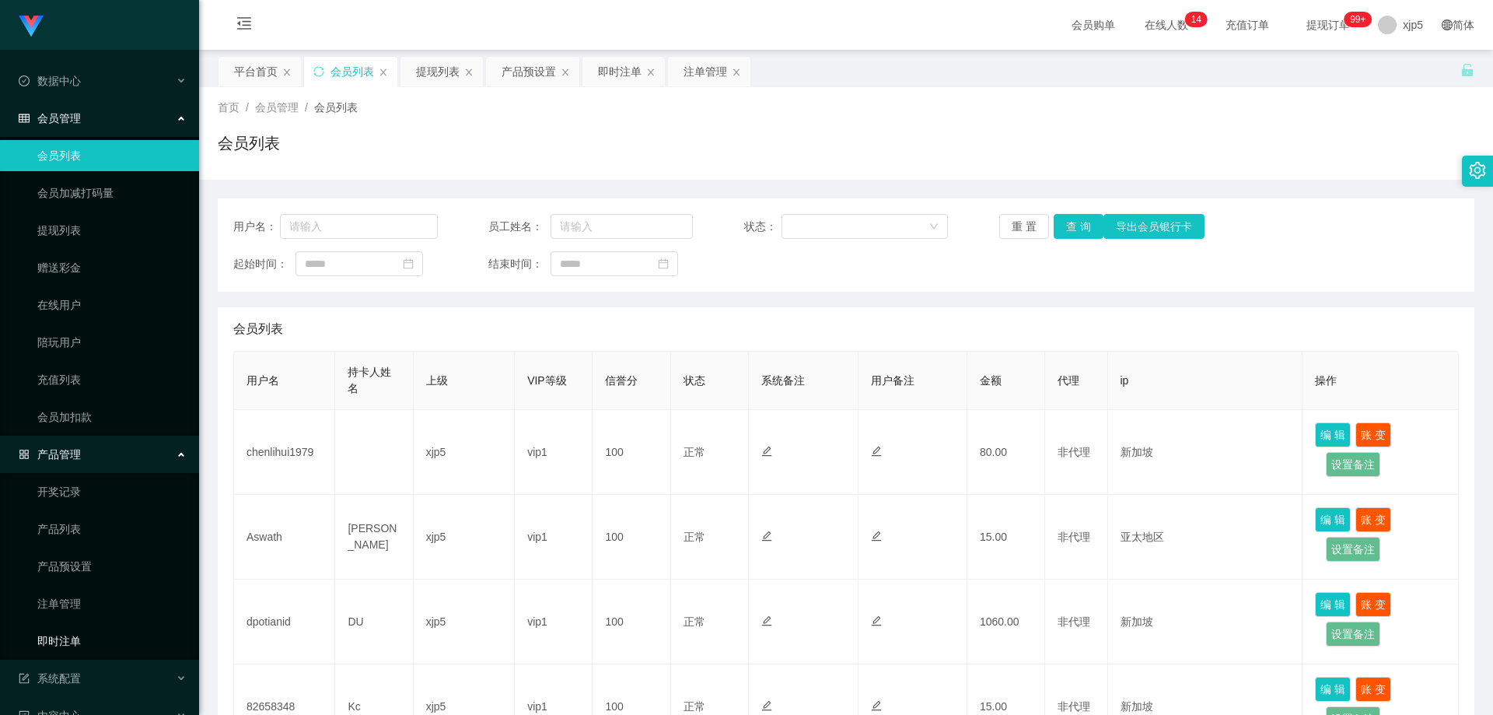
click at [86, 649] on link "即时注单" at bounding box center [111, 640] width 149 height 31
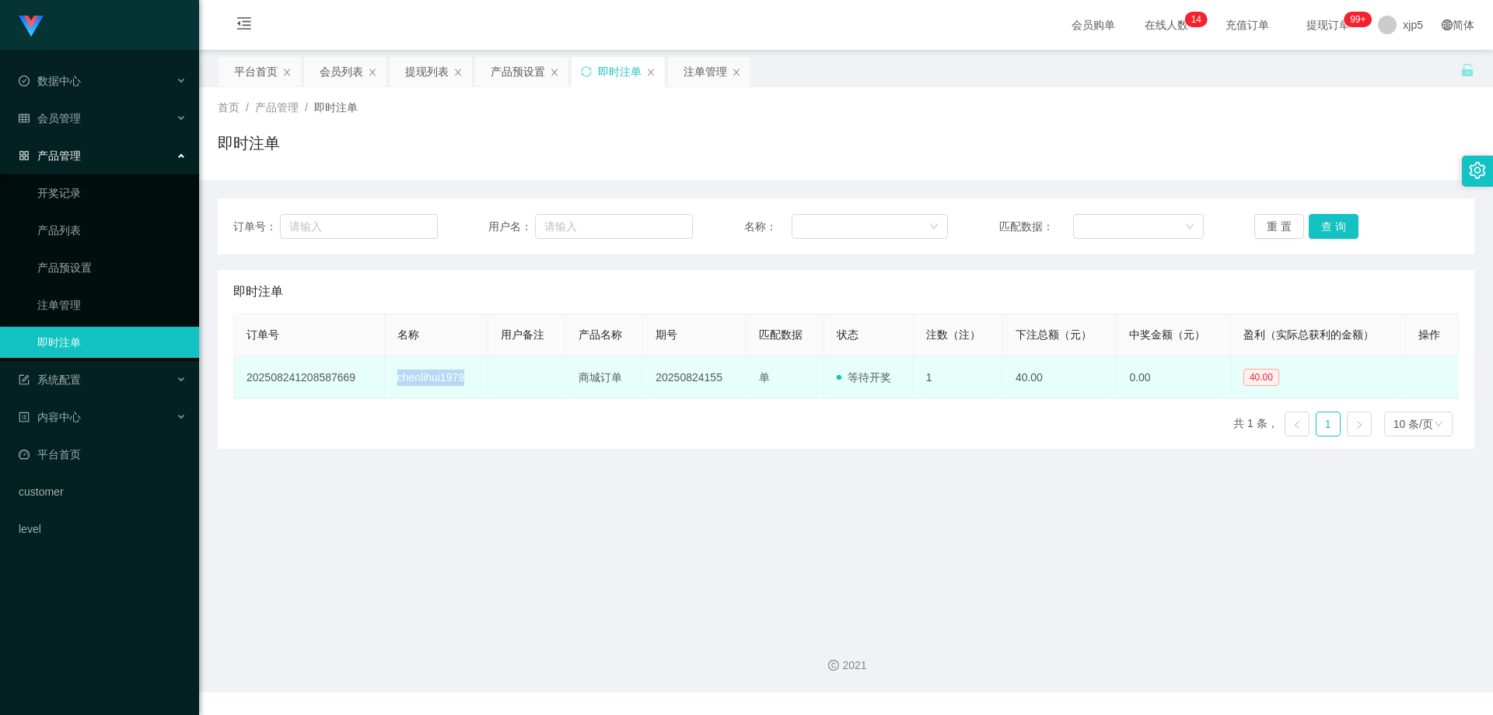
drag, startPoint x: 464, startPoint y: 387, endPoint x: 393, endPoint y: 383, distance: 71.7
click at [393, 383] on td "chenlihui1979" at bounding box center [437, 377] width 104 height 43
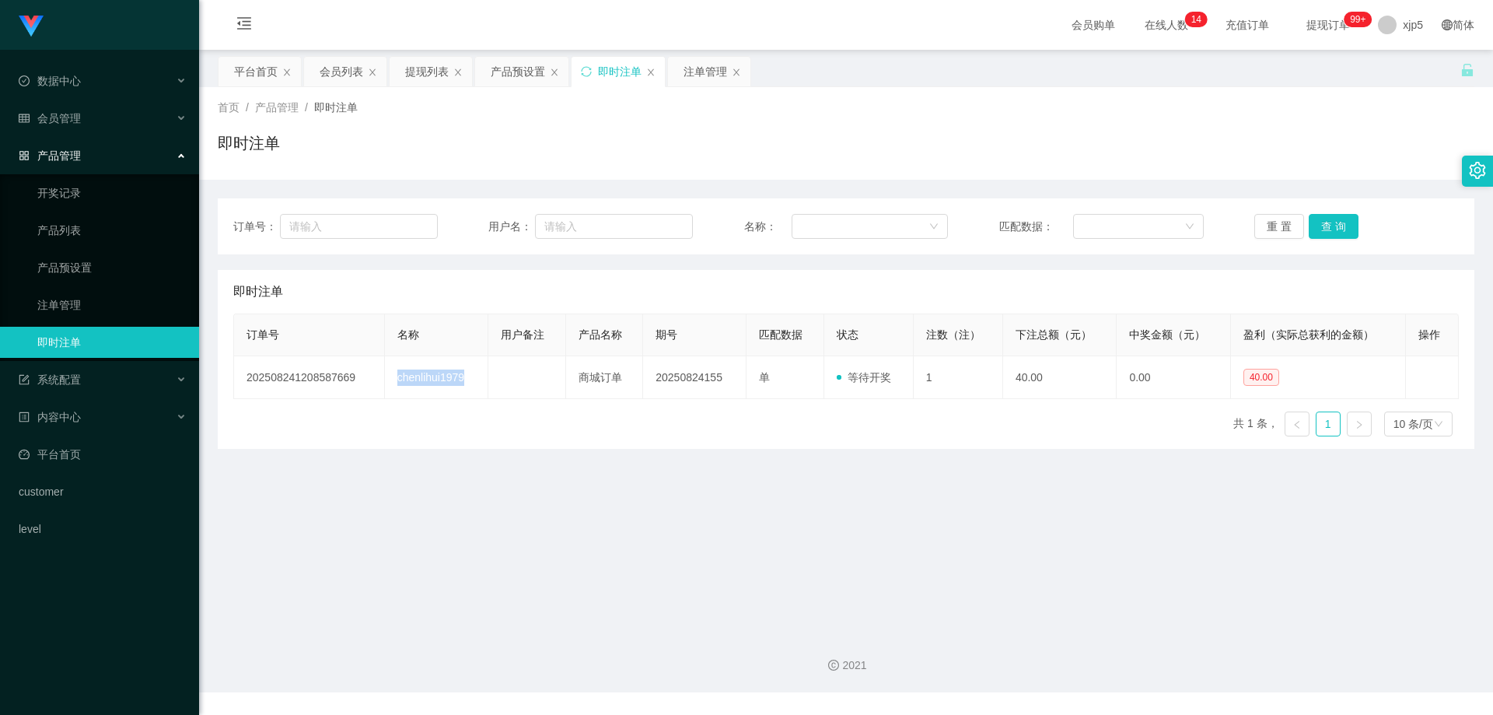
copy td "chenlihui1979"
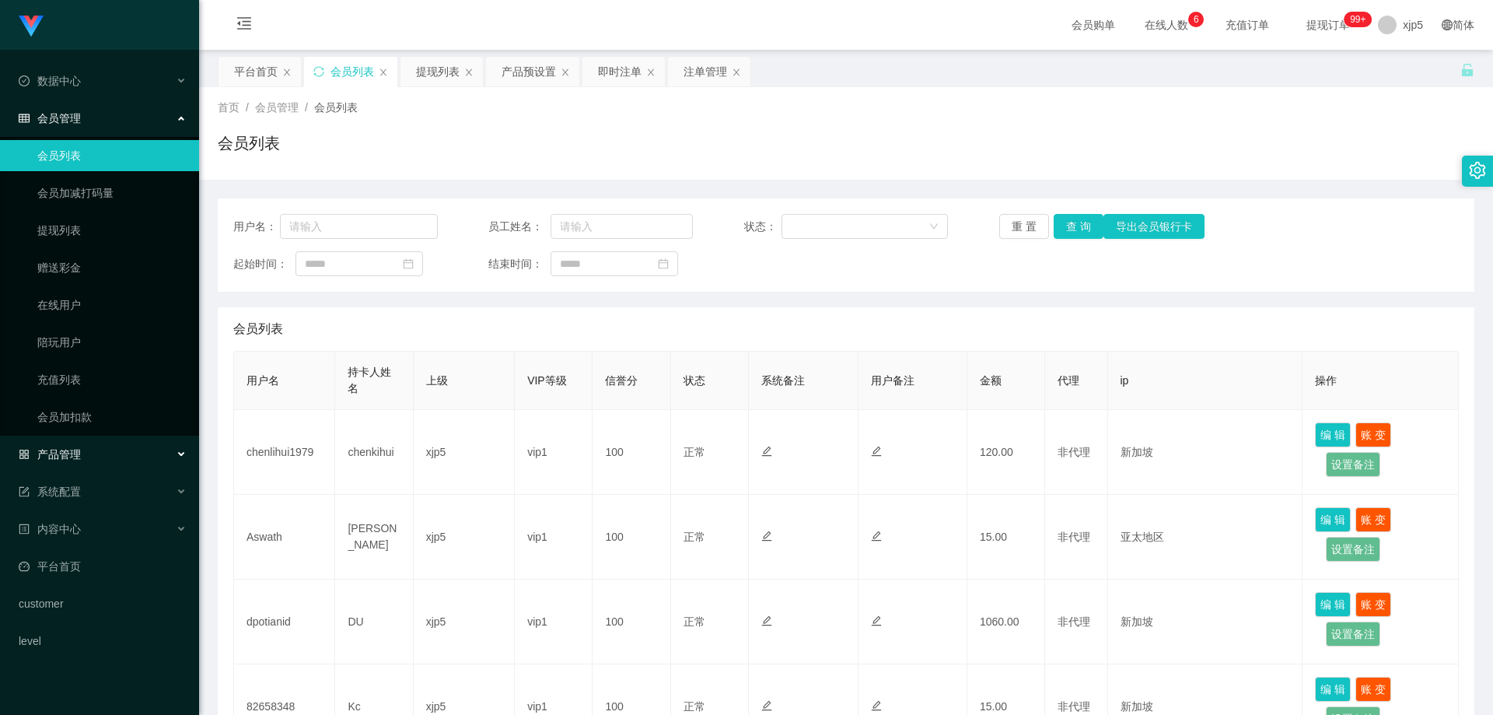
drag, startPoint x: 110, startPoint y: 446, endPoint x: 110, endPoint y: 456, distance: 9.4
click at [110, 446] on div "产品管理" at bounding box center [99, 454] width 199 height 31
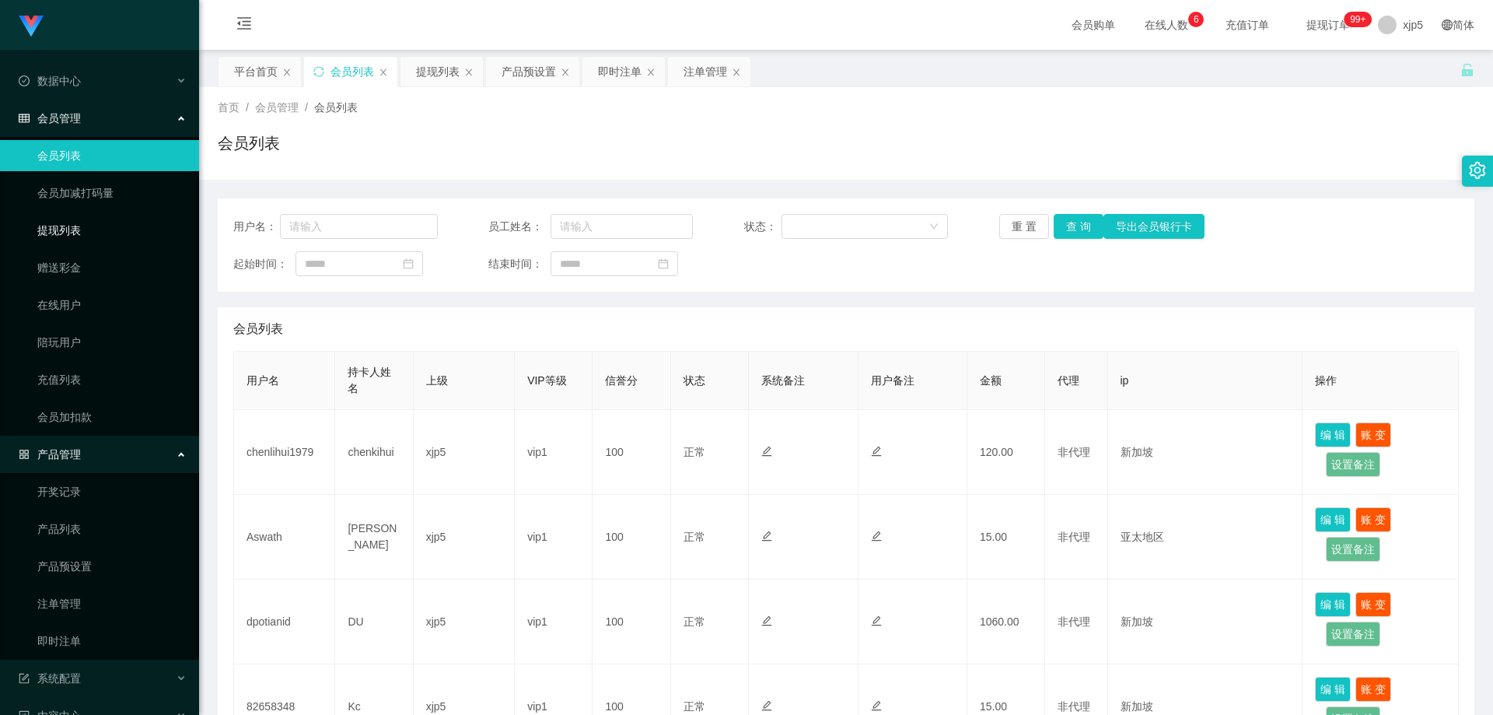
click at [79, 234] on link "提现列表" at bounding box center [111, 230] width 149 height 31
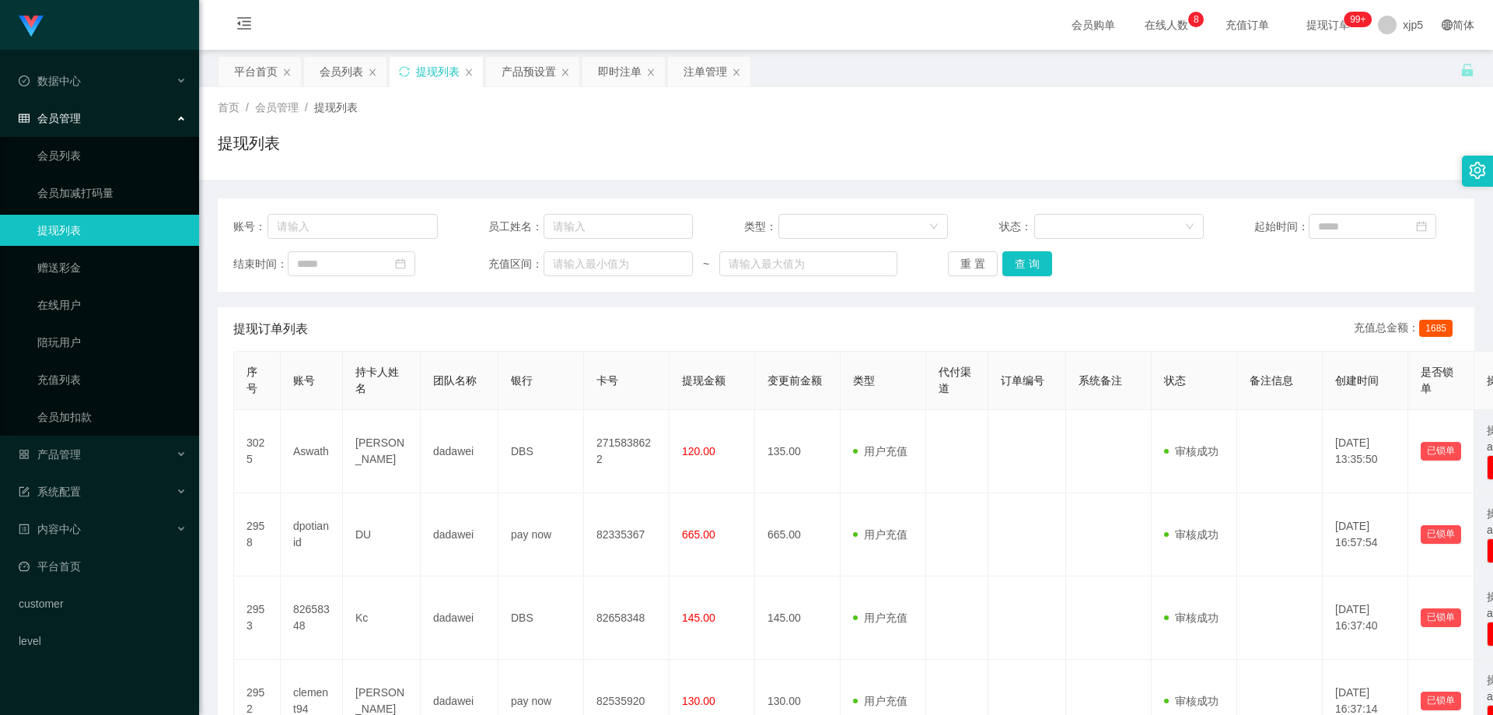
drag, startPoint x: 72, startPoint y: 152, endPoint x: 75, endPoint y: 135, distance: 16.6
click at [72, 152] on link "会员列表" at bounding box center [111, 155] width 149 height 31
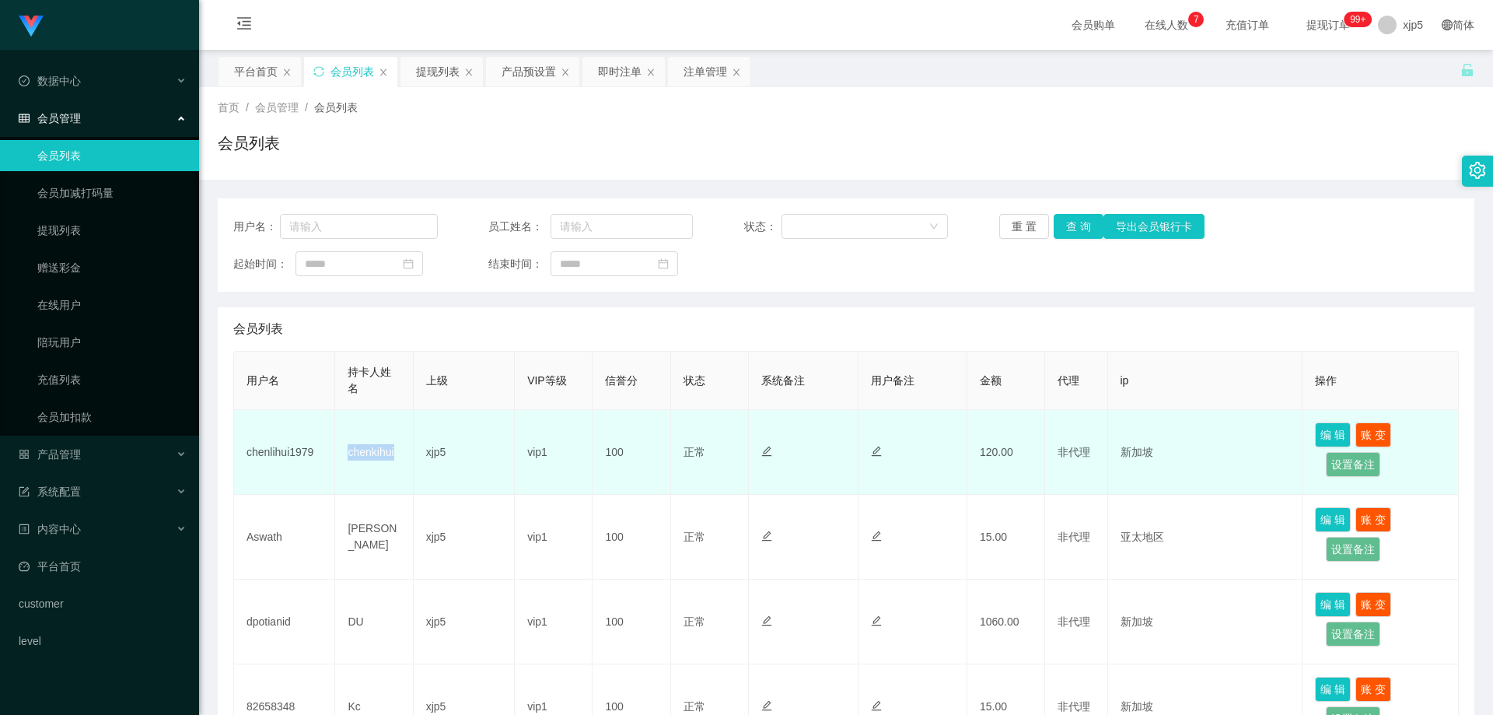
drag, startPoint x: 0, startPoint y: 0, endPoint x: 338, endPoint y: 461, distance: 571.9
click at [338, 461] on td "chenkihui" at bounding box center [374, 452] width 78 height 85
click at [365, 488] on td "chenkihui" at bounding box center [374, 452] width 78 height 85
click at [364, 476] on td "chenkihui" at bounding box center [374, 452] width 78 height 85
click at [386, 456] on td "chenkihui" at bounding box center [374, 452] width 78 height 85
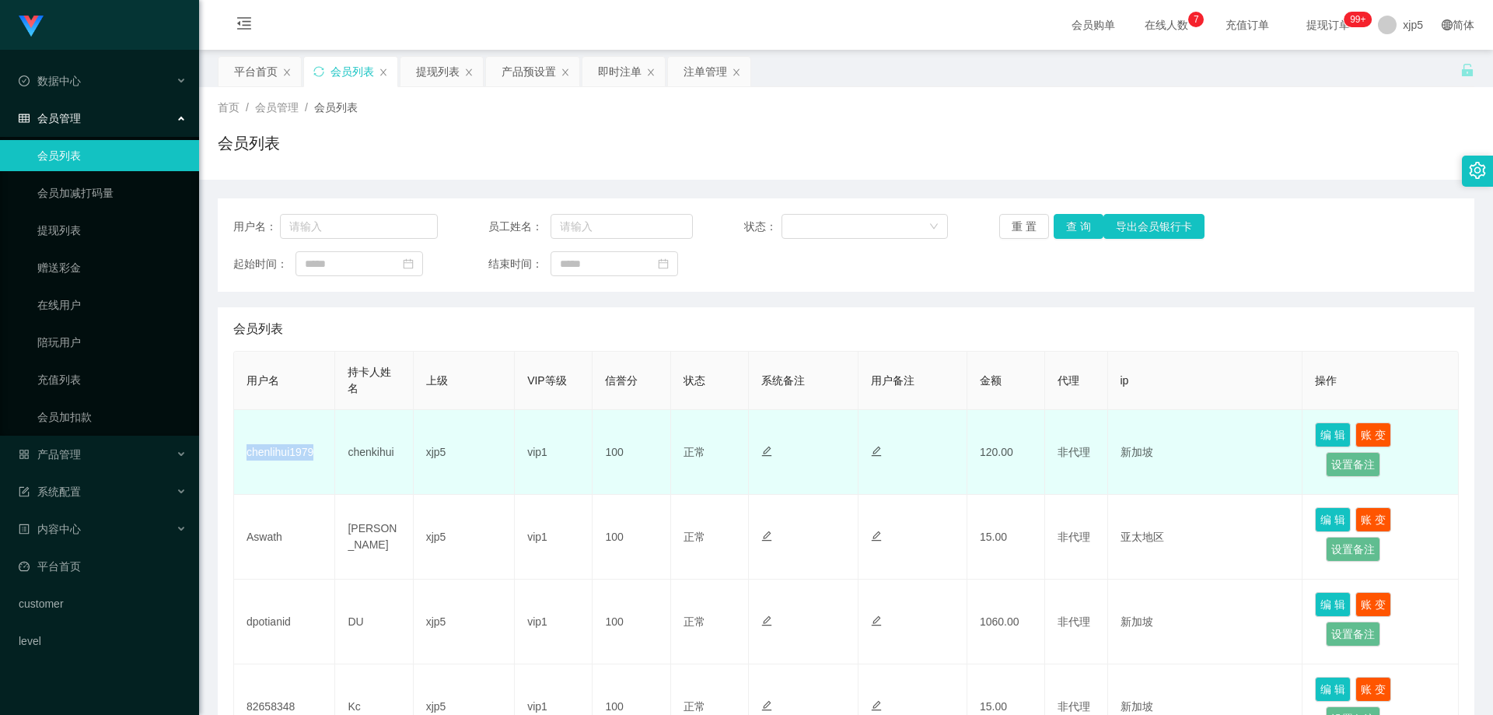
drag, startPoint x: 320, startPoint y: 455, endPoint x: 247, endPoint y: 460, distance: 73.3
click at [247, 460] on td "chenlihui1979" at bounding box center [284, 452] width 101 height 85
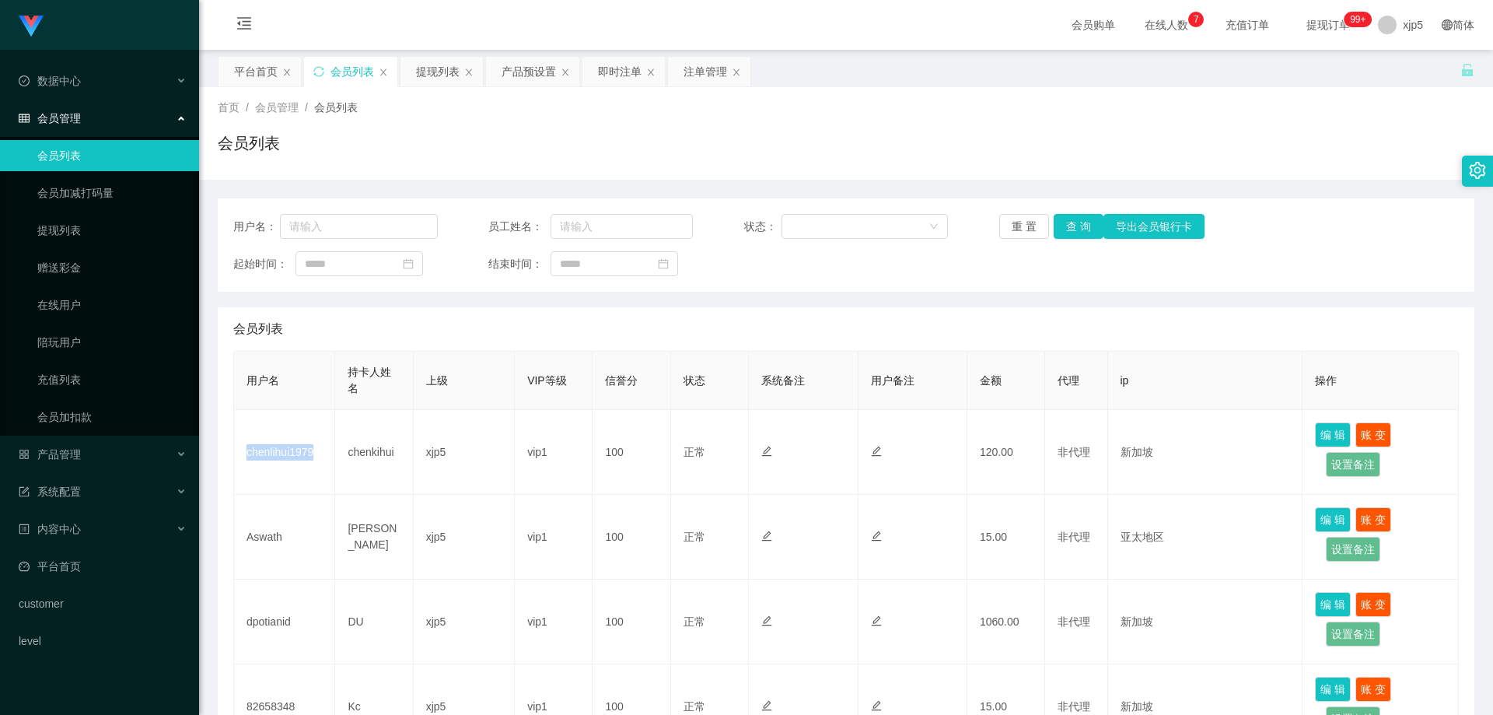
copy td "chenlihui1979"
click at [78, 234] on link "提现列表" at bounding box center [111, 230] width 149 height 31
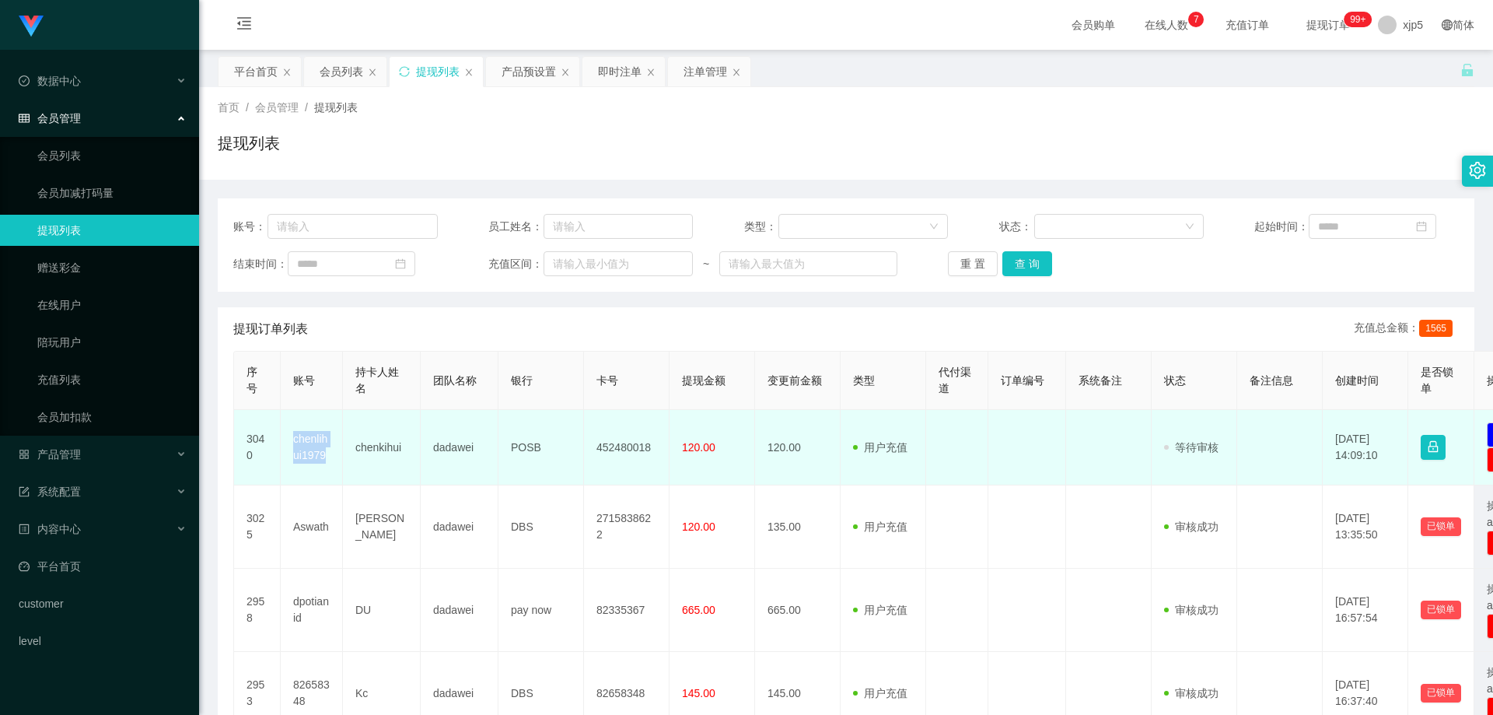
click at [435, 472] on td "dadawei" at bounding box center [460, 447] width 78 height 75
click at [348, 469] on td "chenkihui" at bounding box center [382, 447] width 78 height 75
drag, startPoint x: 333, startPoint y: 460, endPoint x: 286, endPoint y: 442, distance: 50.3
click at [286, 442] on td "chenlihui1979" at bounding box center [312, 447] width 62 height 75
copy td "chenlihui1979"
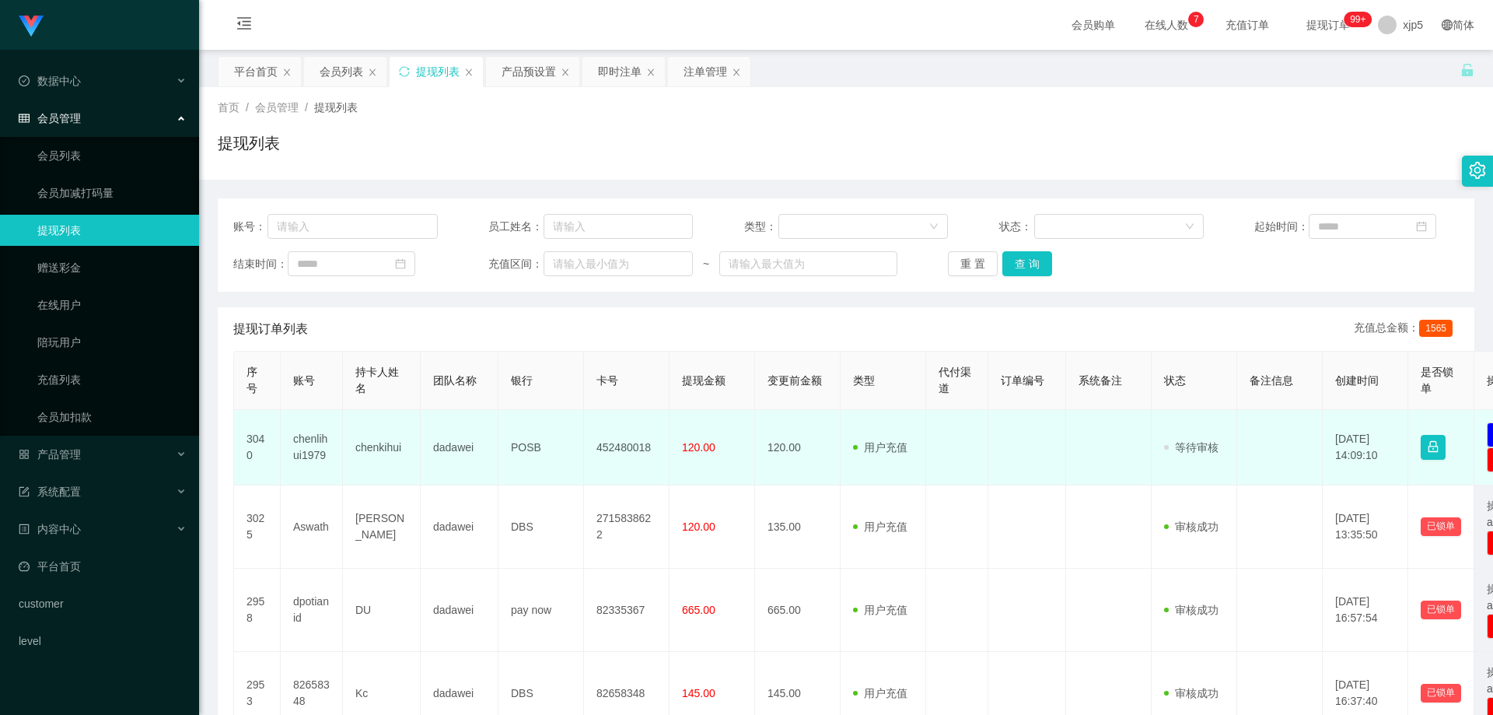
click at [372, 466] on td "chenkihui" at bounding box center [382, 447] width 78 height 75
drag, startPoint x: 348, startPoint y: 451, endPoint x: 418, endPoint y: 450, distance: 69.2
click at [418, 450] on td "chenkihui" at bounding box center [382, 447] width 78 height 75
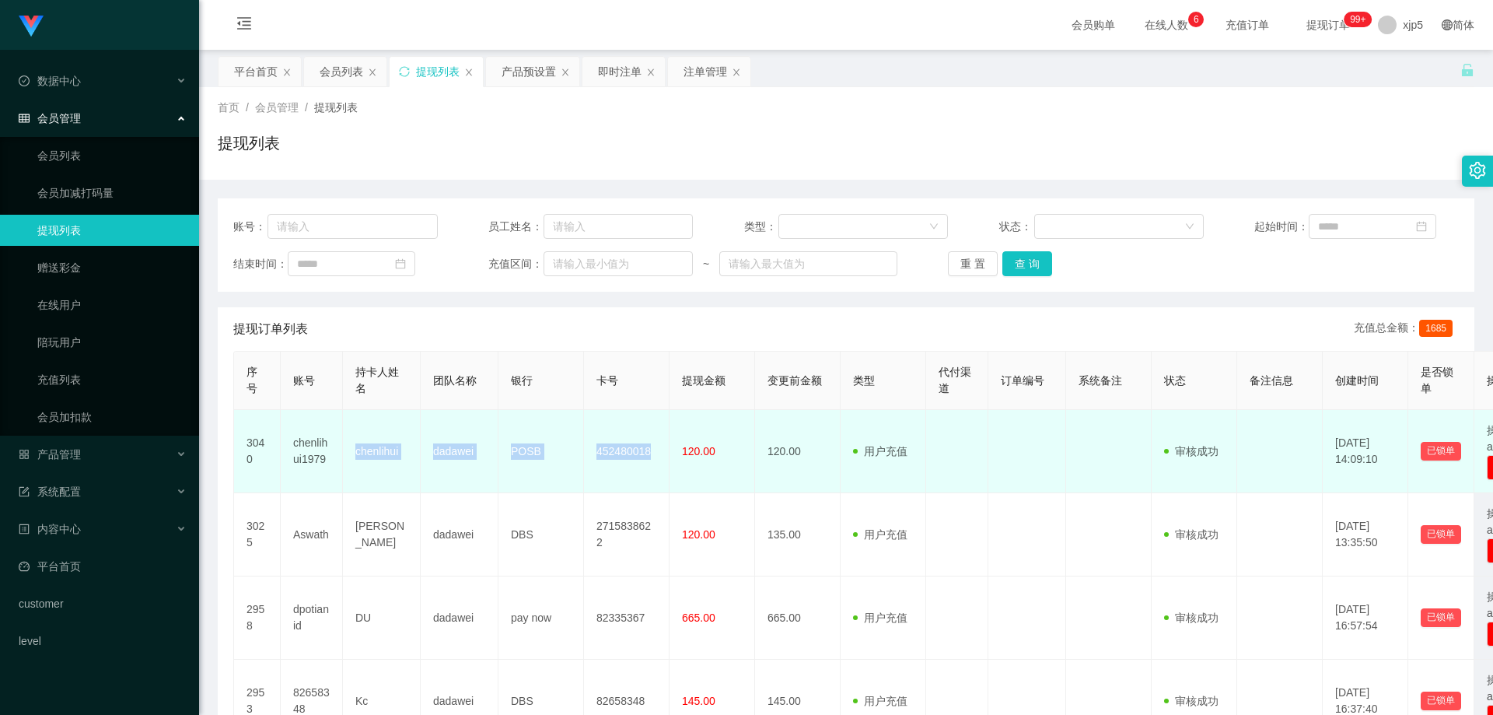
drag, startPoint x: 661, startPoint y: 453, endPoint x: 347, endPoint y: 453, distance: 314.2
click at [347, 453] on tr "3040 chenlihui1979 chenlihui dadawei POSB 452480018 120.00 120.00 用户充值 人工扣款 审核驳…" at bounding box center [901, 451] width 1334 height 83
copy tr "chenlihui dadawei POSB 452480018"
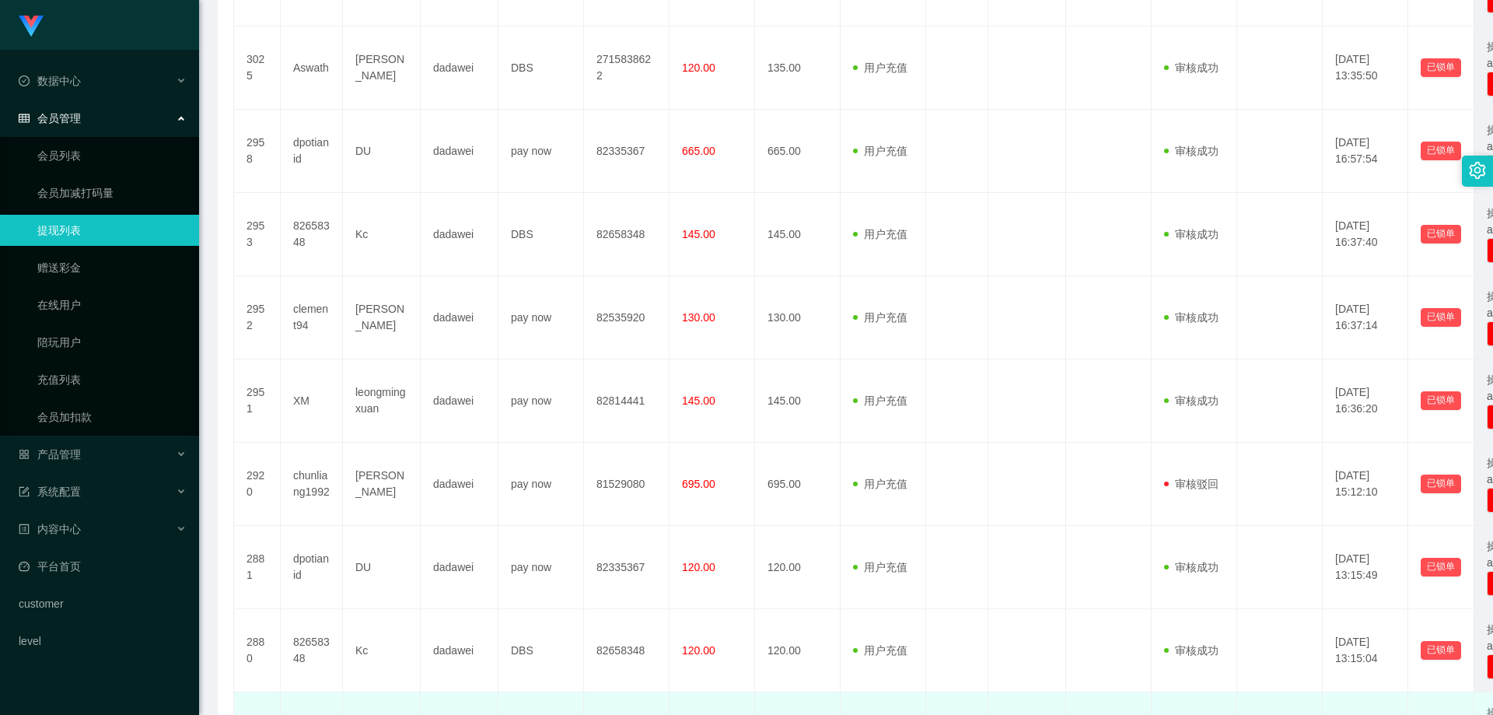
scroll to position [649, 0]
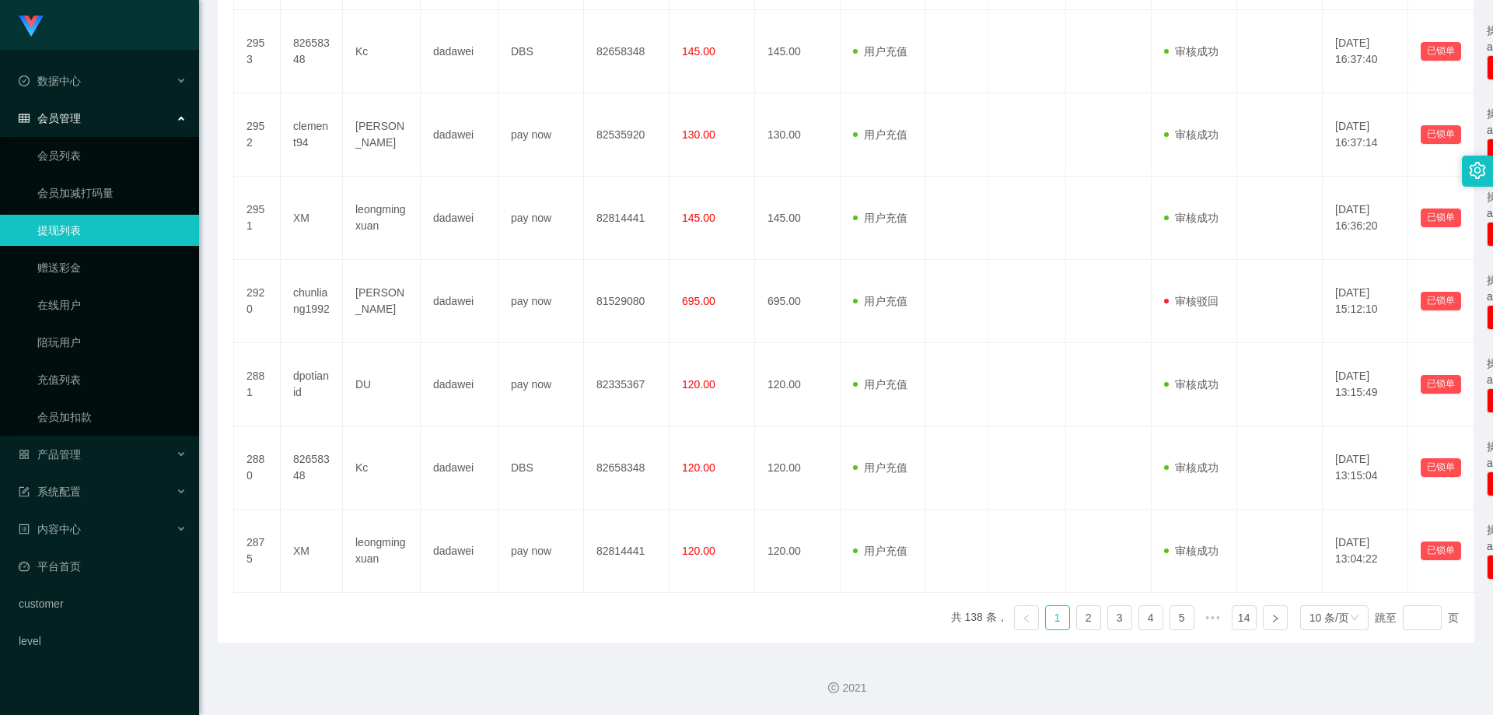
click at [1095, 614] on ul "共 138 条， 1 2 3 4 5 ••• 14 10 条/页 跳至 页" at bounding box center [1205, 617] width 509 height 25
drag, startPoint x: 1088, startPoint y: 622, endPoint x: 1087, endPoint y: 589, distance: 32.7
click at [1088, 622] on link "2" at bounding box center [1088, 617] width 23 height 23
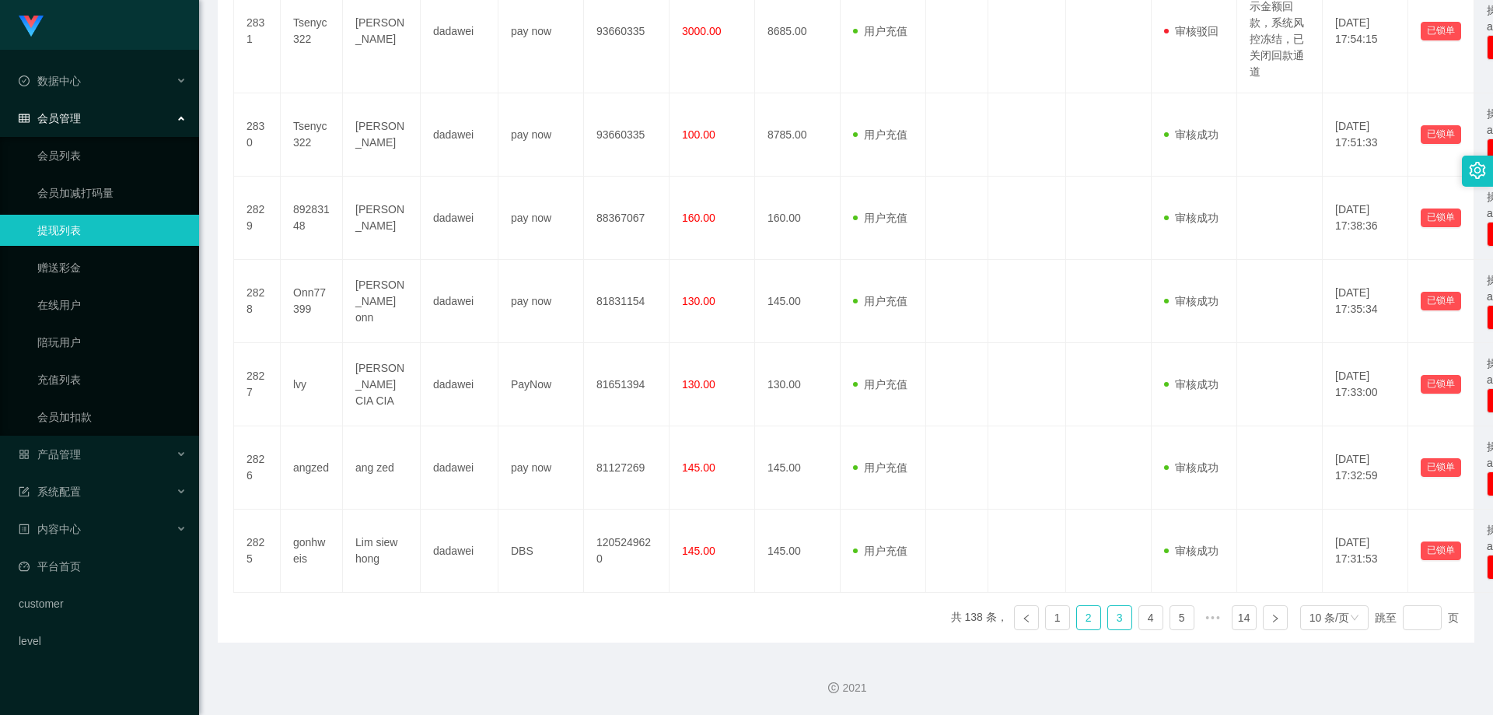
click at [1110, 620] on link "3" at bounding box center [1119, 617] width 23 height 23
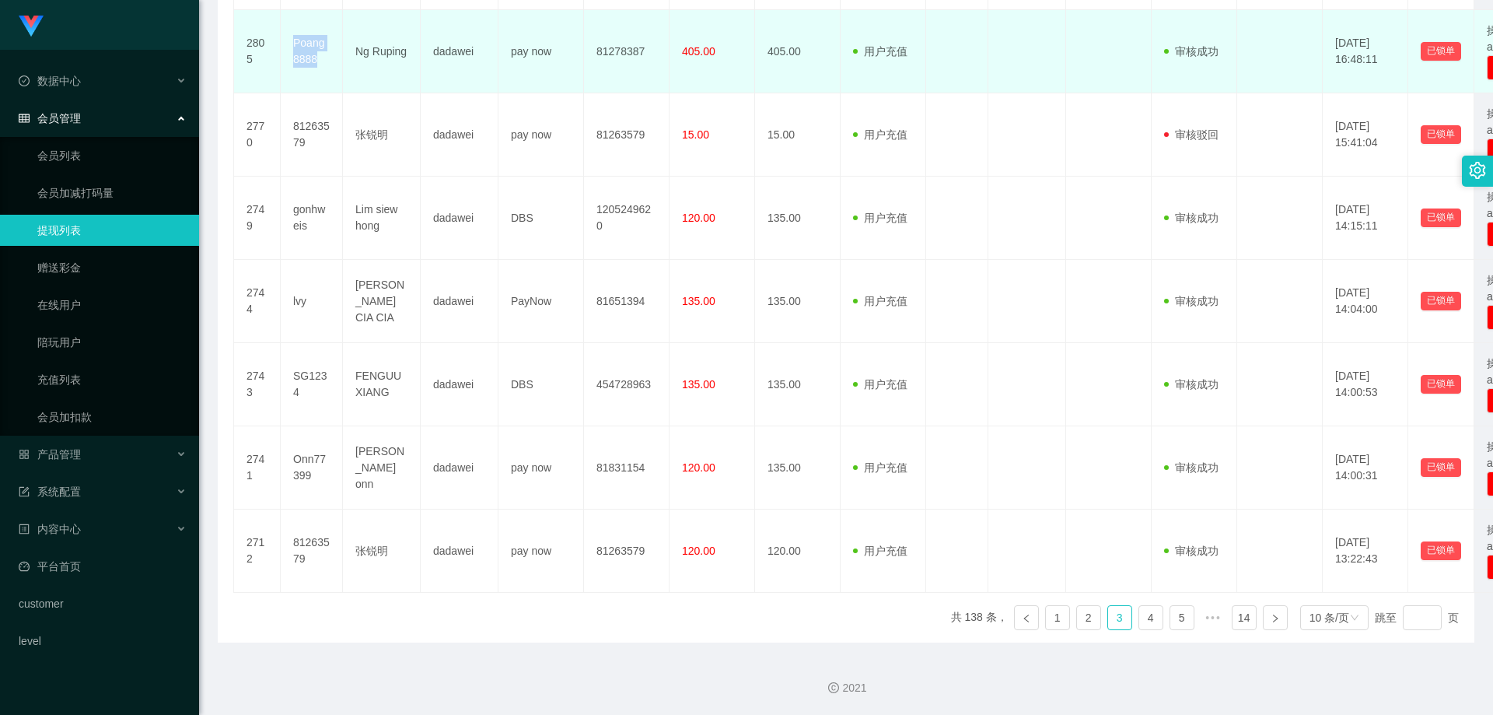
drag, startPoint x: 330, startPoint y: 61, endPoint x: 288, endPoint y: 43, distance: 45.6
click at [288, 43] on td "Poang8888" at bounding box center [312, 51] width 62 height 83
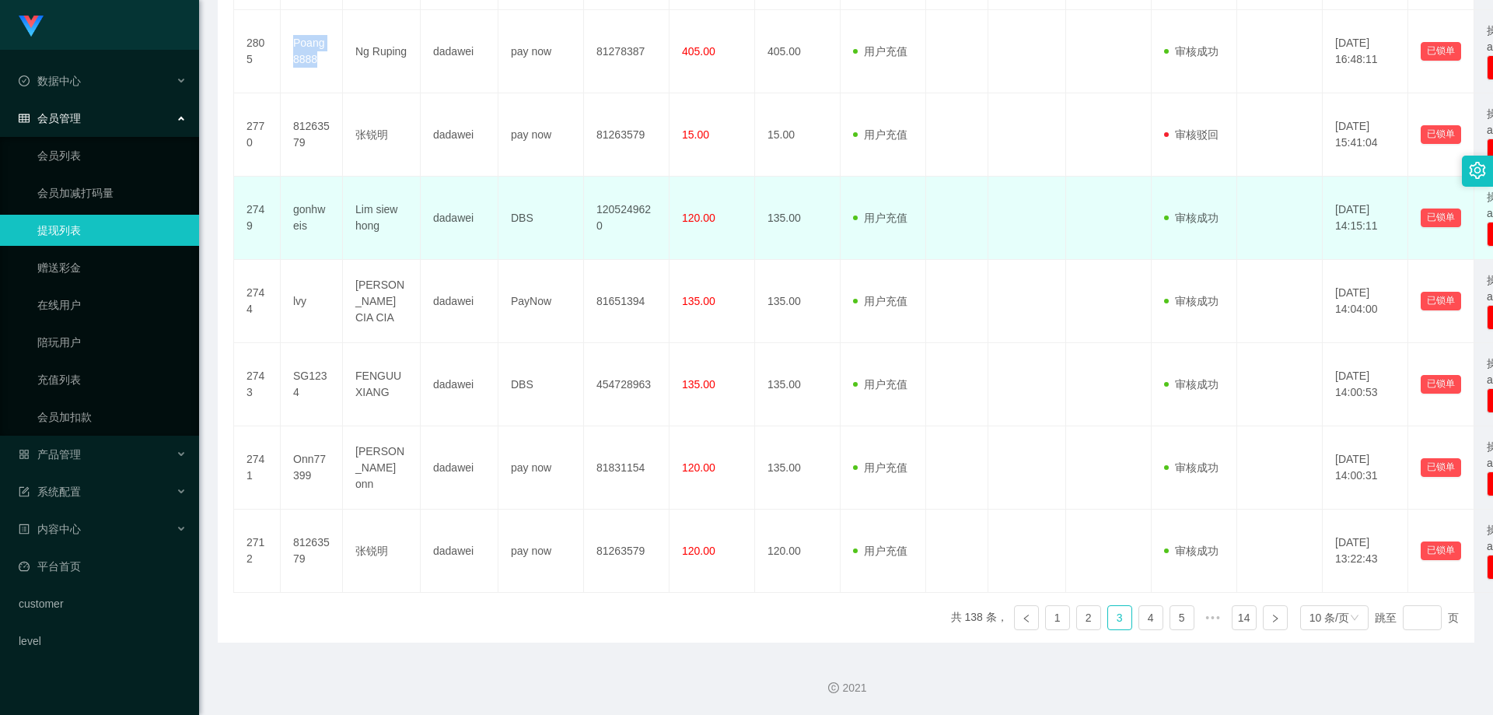
copy td "Poang8888"
